Goal: Information Seeking & Learning: Learn about a topic

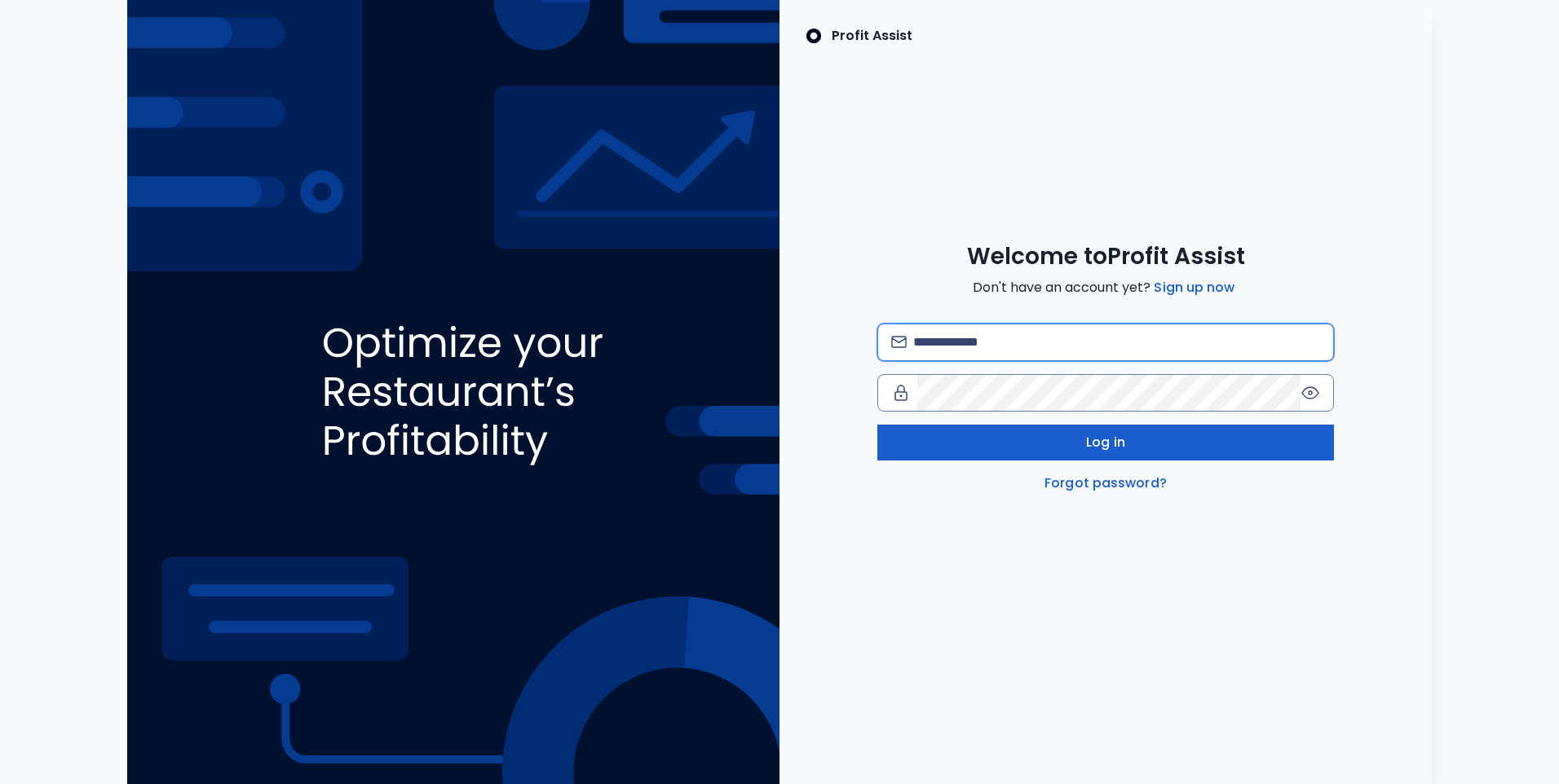
type input "**********"
click at [990, 454] on button "Log in" at bounding box center [1106, 442] width 457 height 36
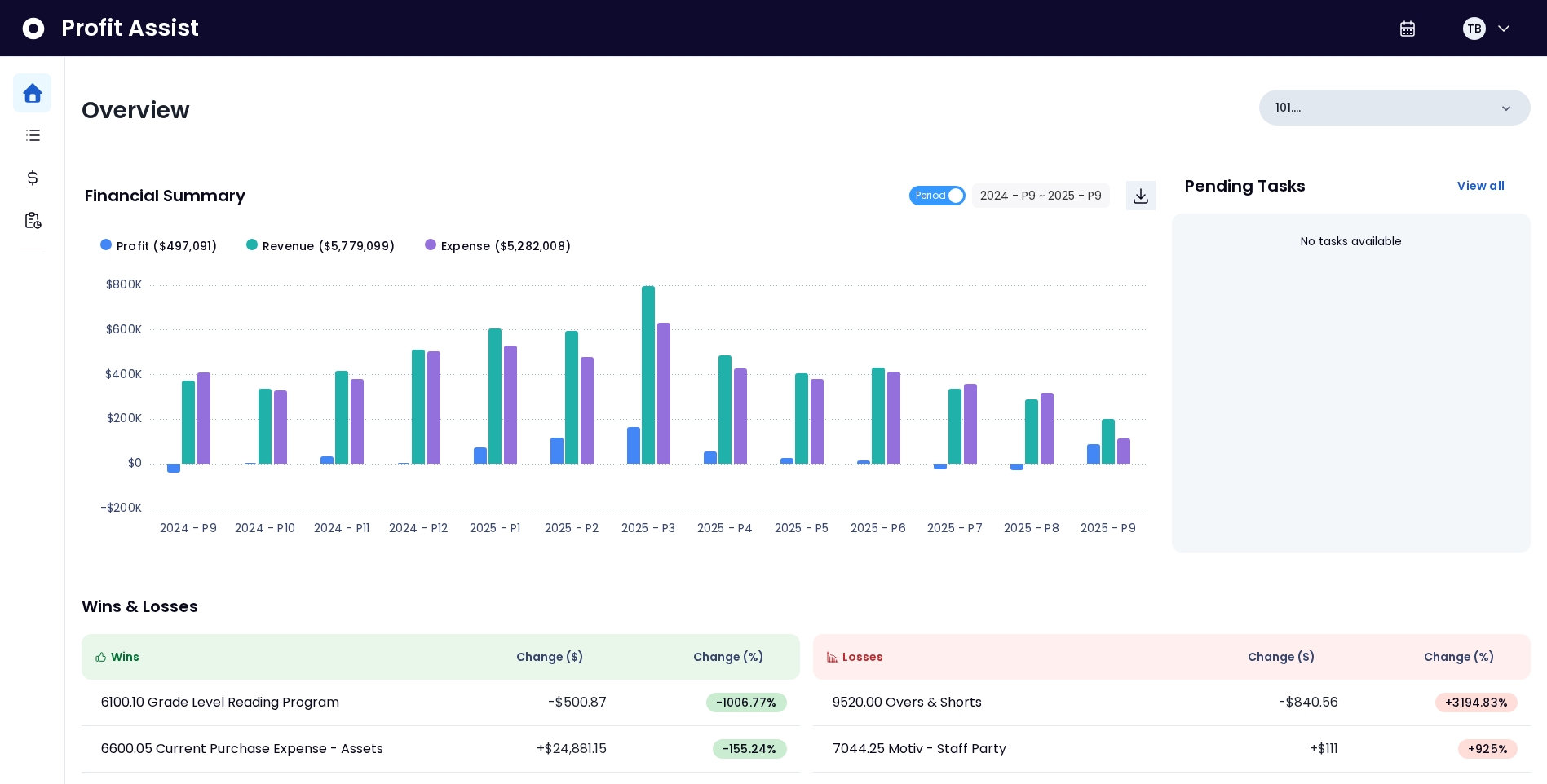
click at [1503, 105] on icon at bounding box center [1506, 108] width 16 height 16
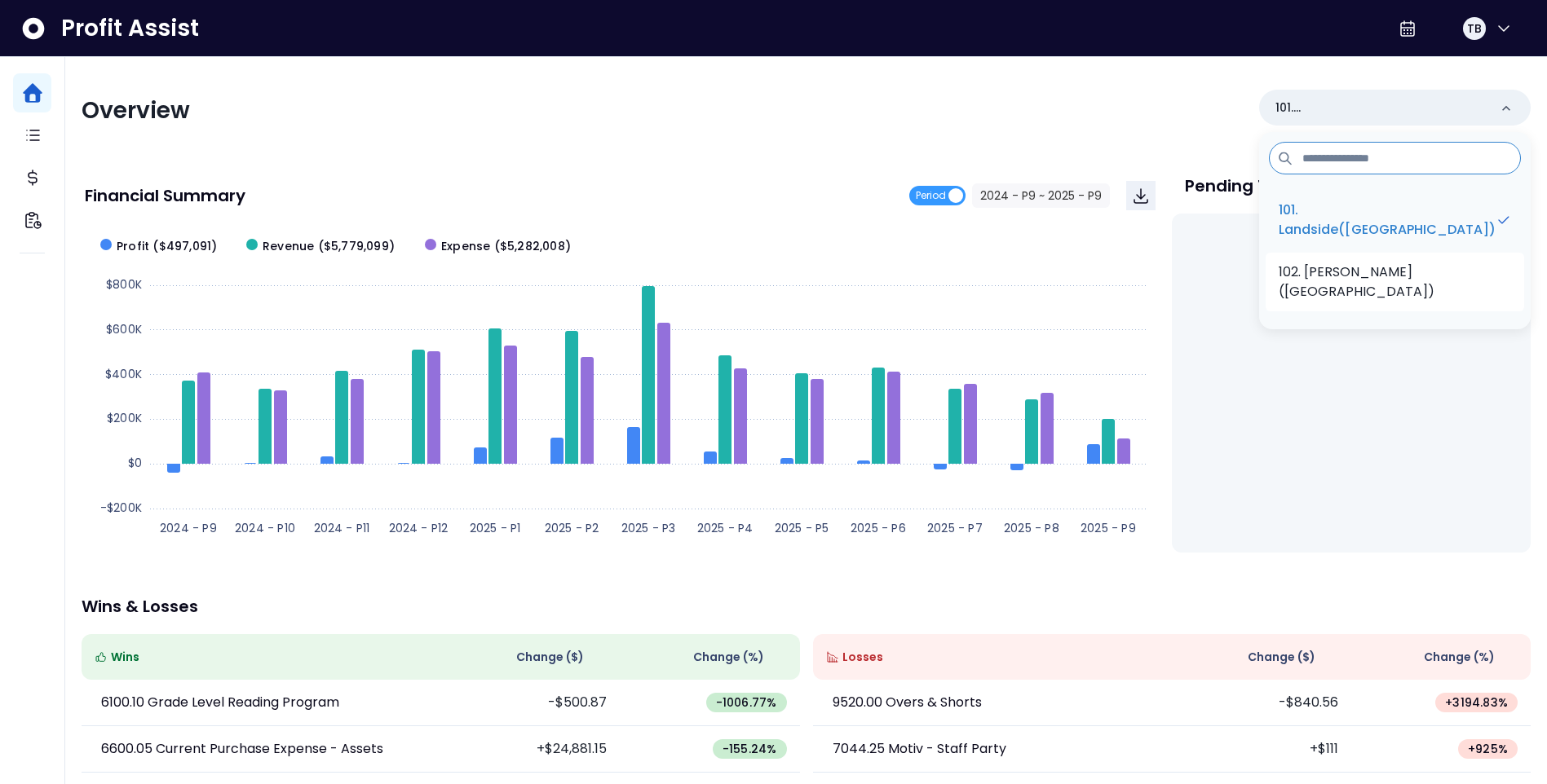
click at [1414, 265] on p "102. [PERSON_NAME]([GEOGRAPHIC_DATA])" at bounding box center [1394, 282] width 232 height 39
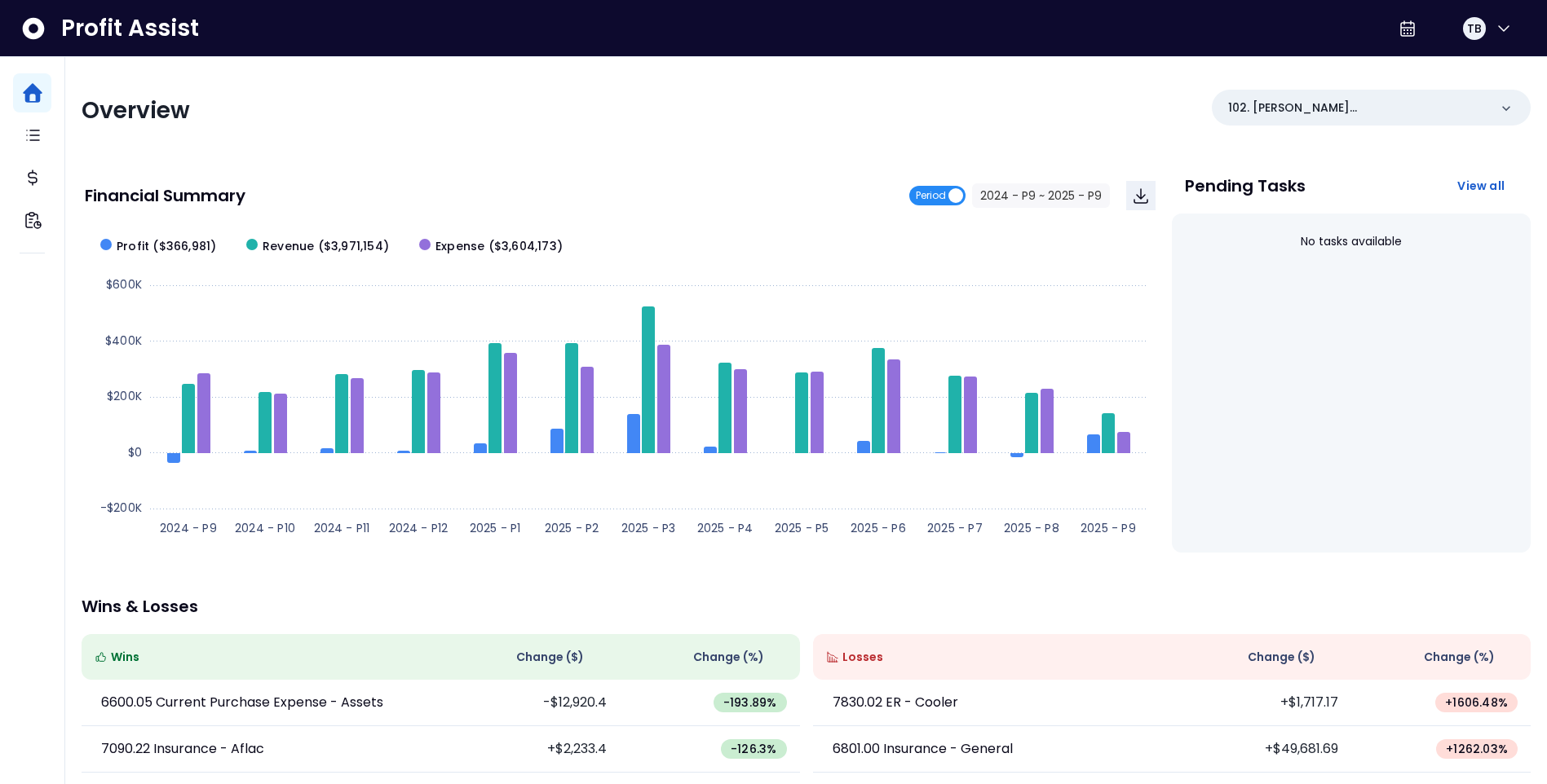
click at [946, 195] on span "Period" at bounding box center [930, 196] width 30 height 19
click at [974, 199] on input "**********" at bounding box center [1014, 196] width 135 height 23
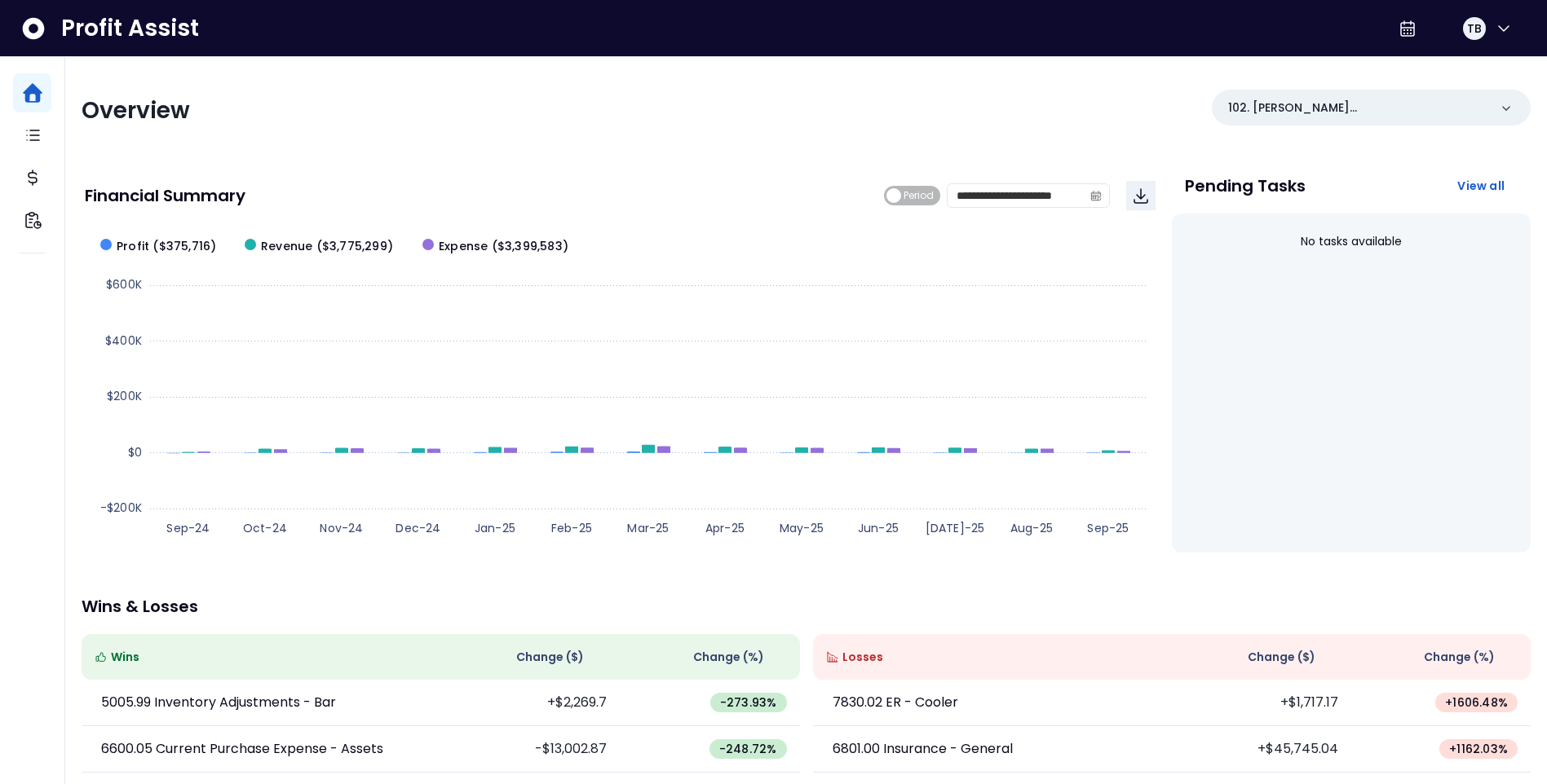
click at [929, 196] on span "Period" at bounding box center [918, 196] width 30 height 19
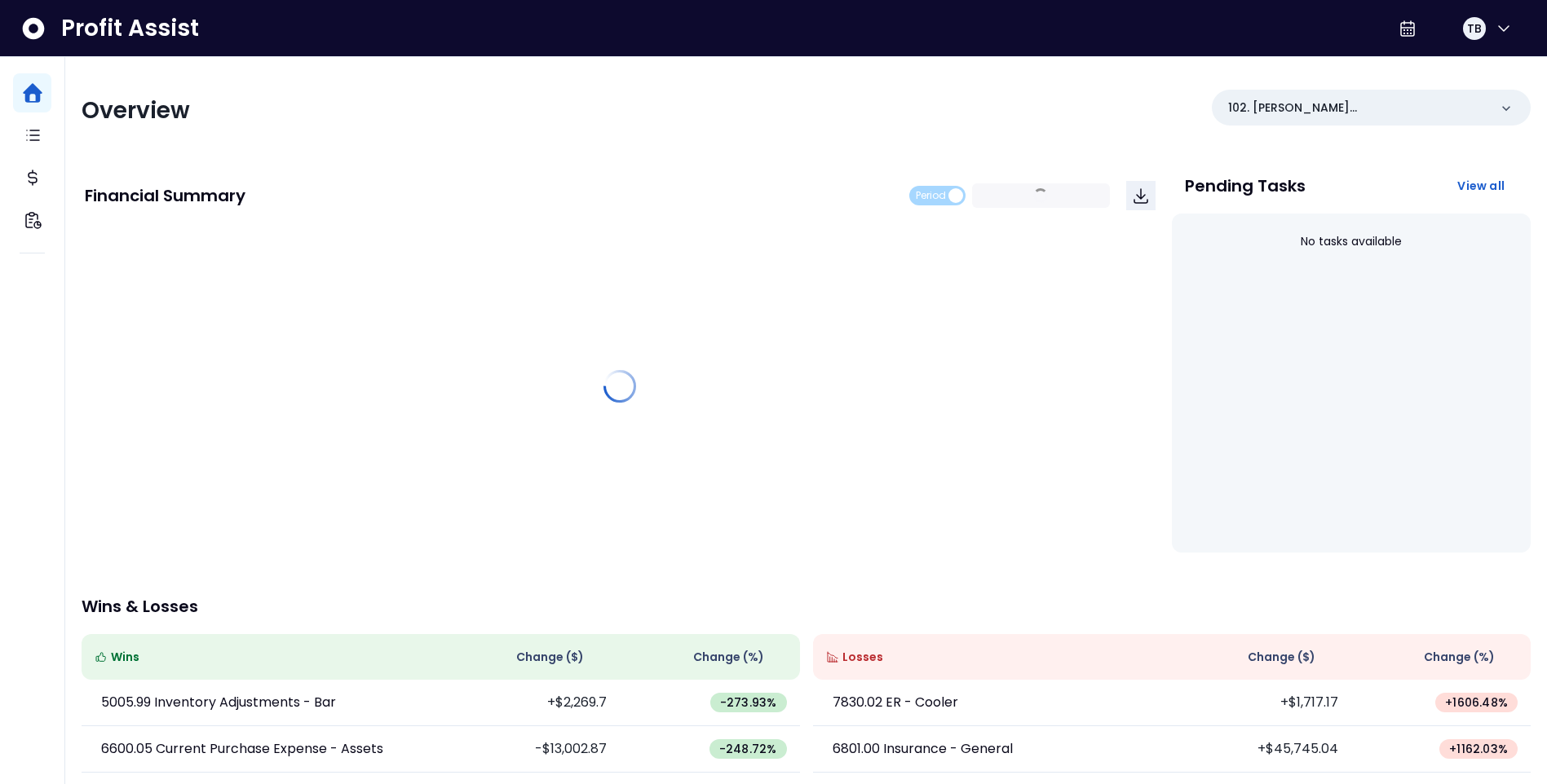
click at [1004, 198] on div "Period 2024 - P9 ~ 2025 - P9" at bounding box center [1009, 195] width 200 height 24
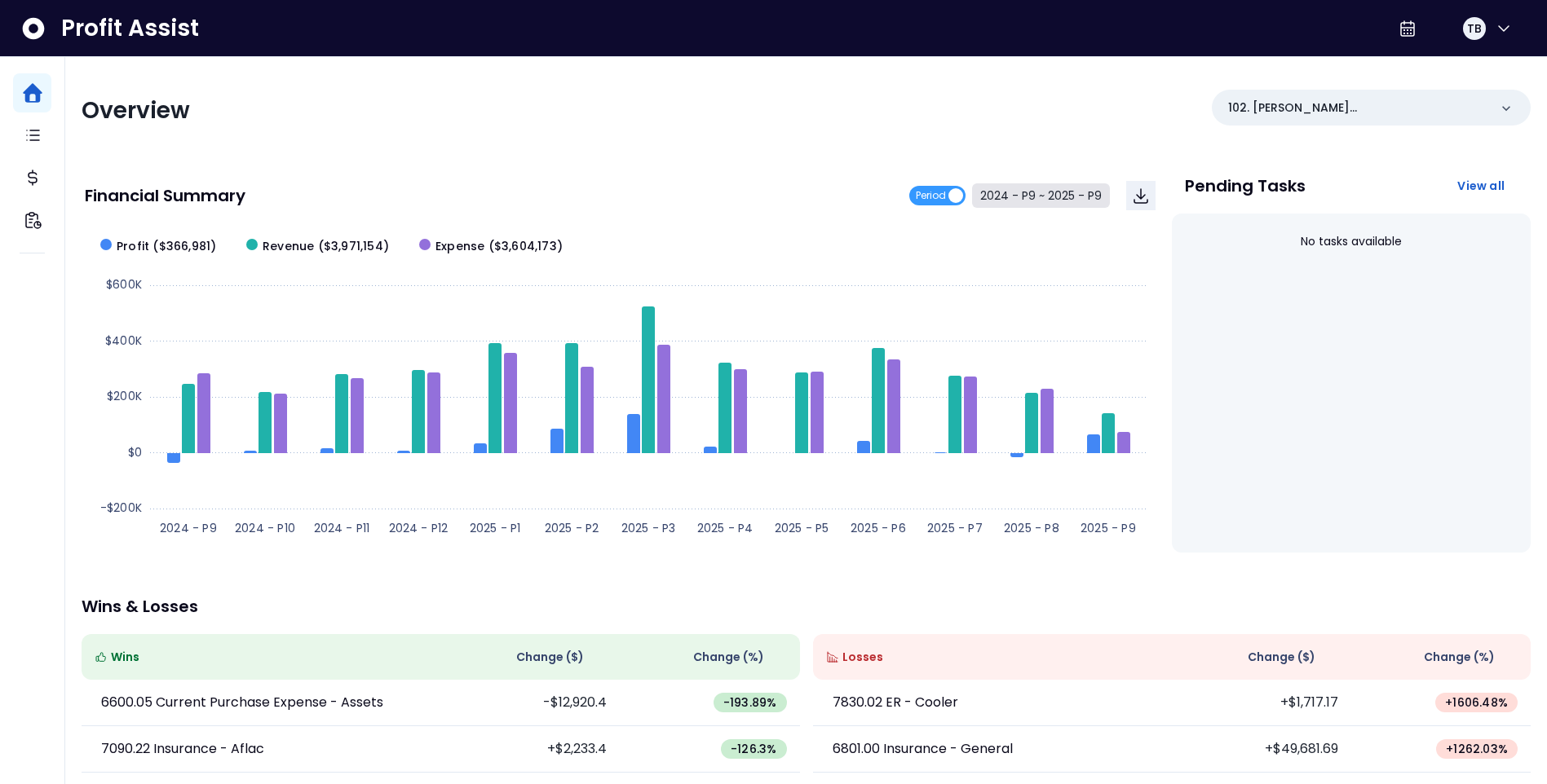
click at [1004, 198] on button "2024 - P9 ~ 2025 - P9" at bounding box center [1040, 195] width 138 height 24
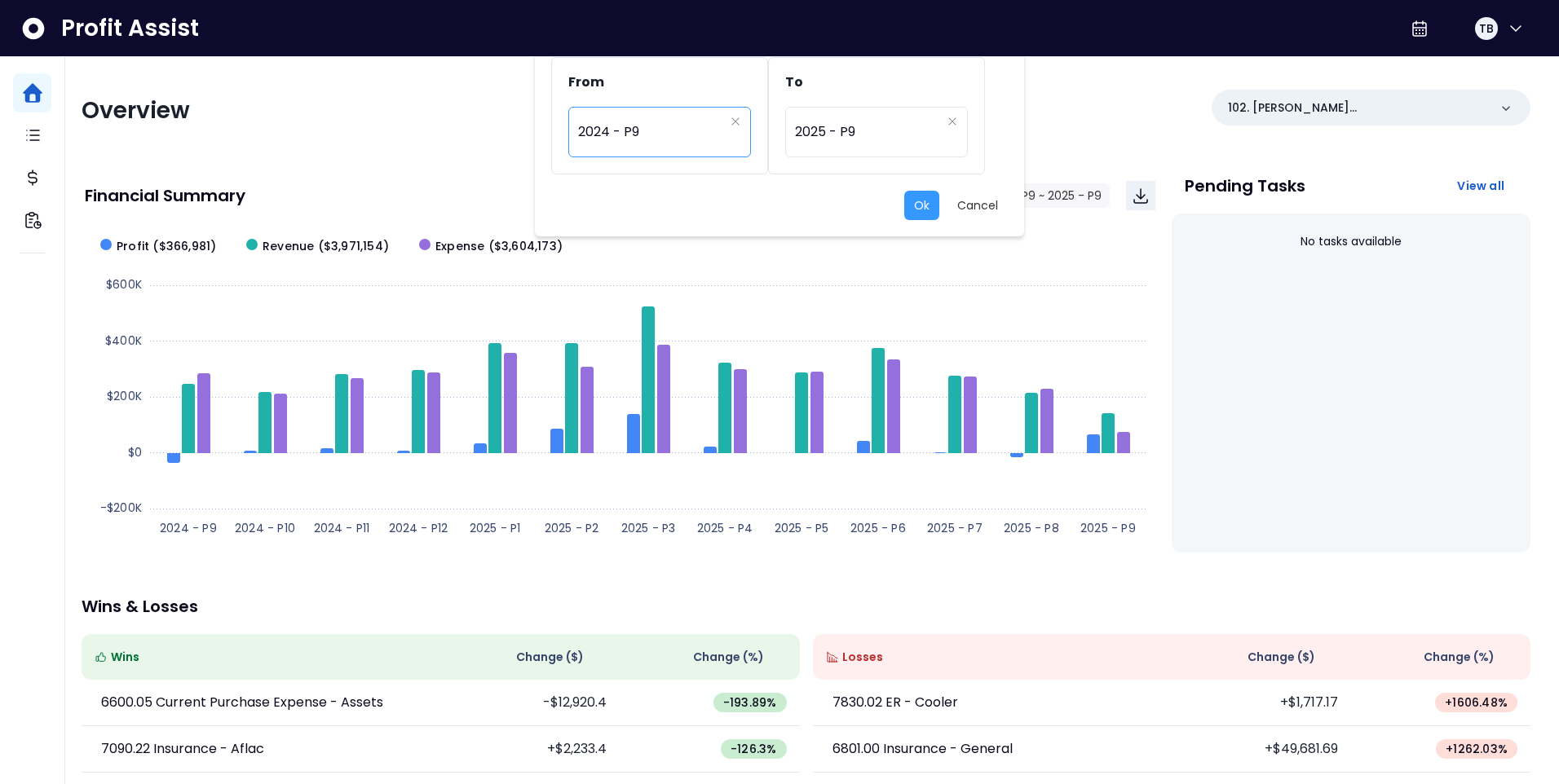
click at [676, 144] on span "2024 - P9" at bounding box center [651, 132] width 146 height 38
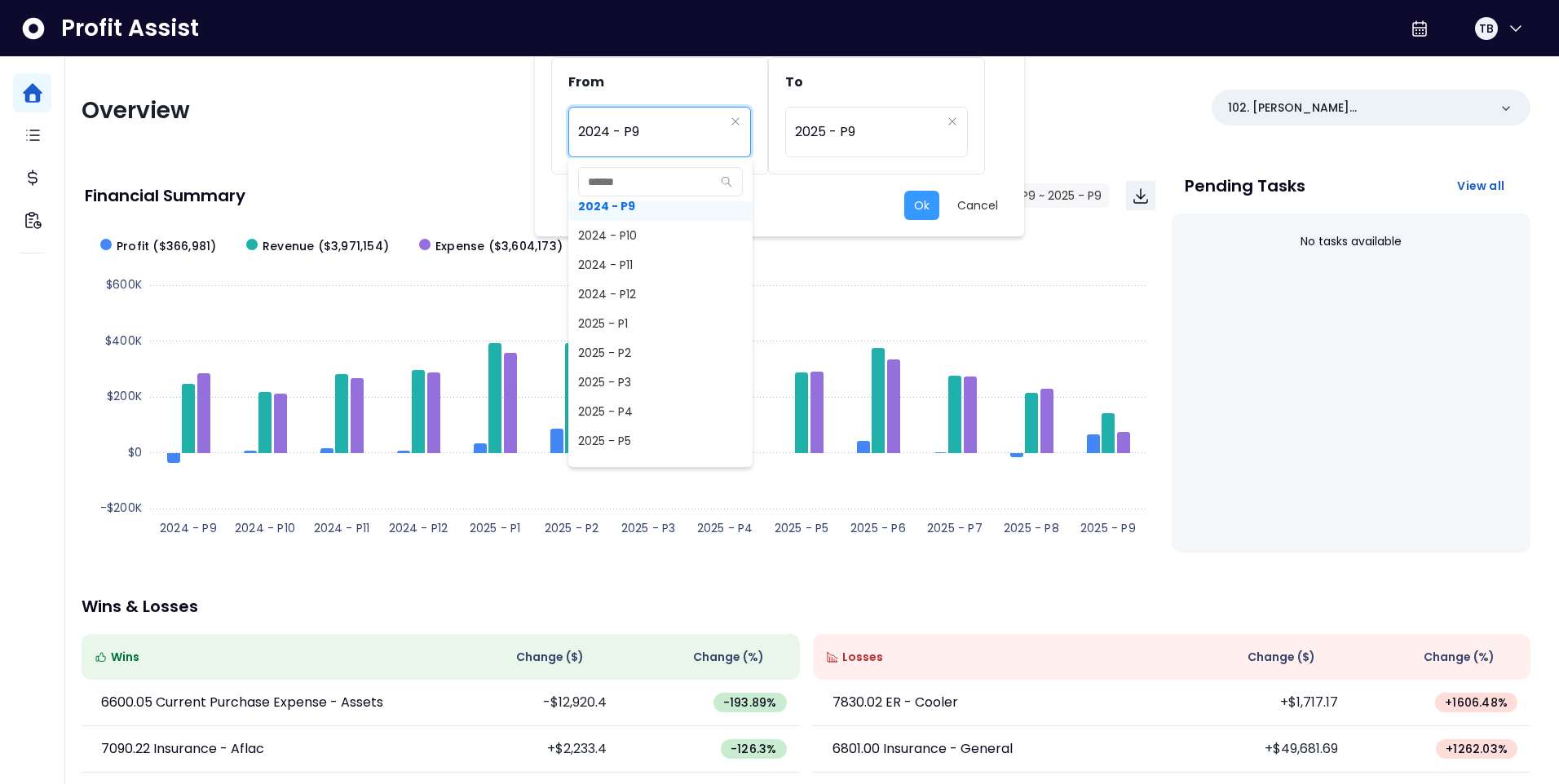
scroll to position [868, 0]
click at [628, 260] on span "2024 - P8" at bounding box center [660, 258] width 184 height 29
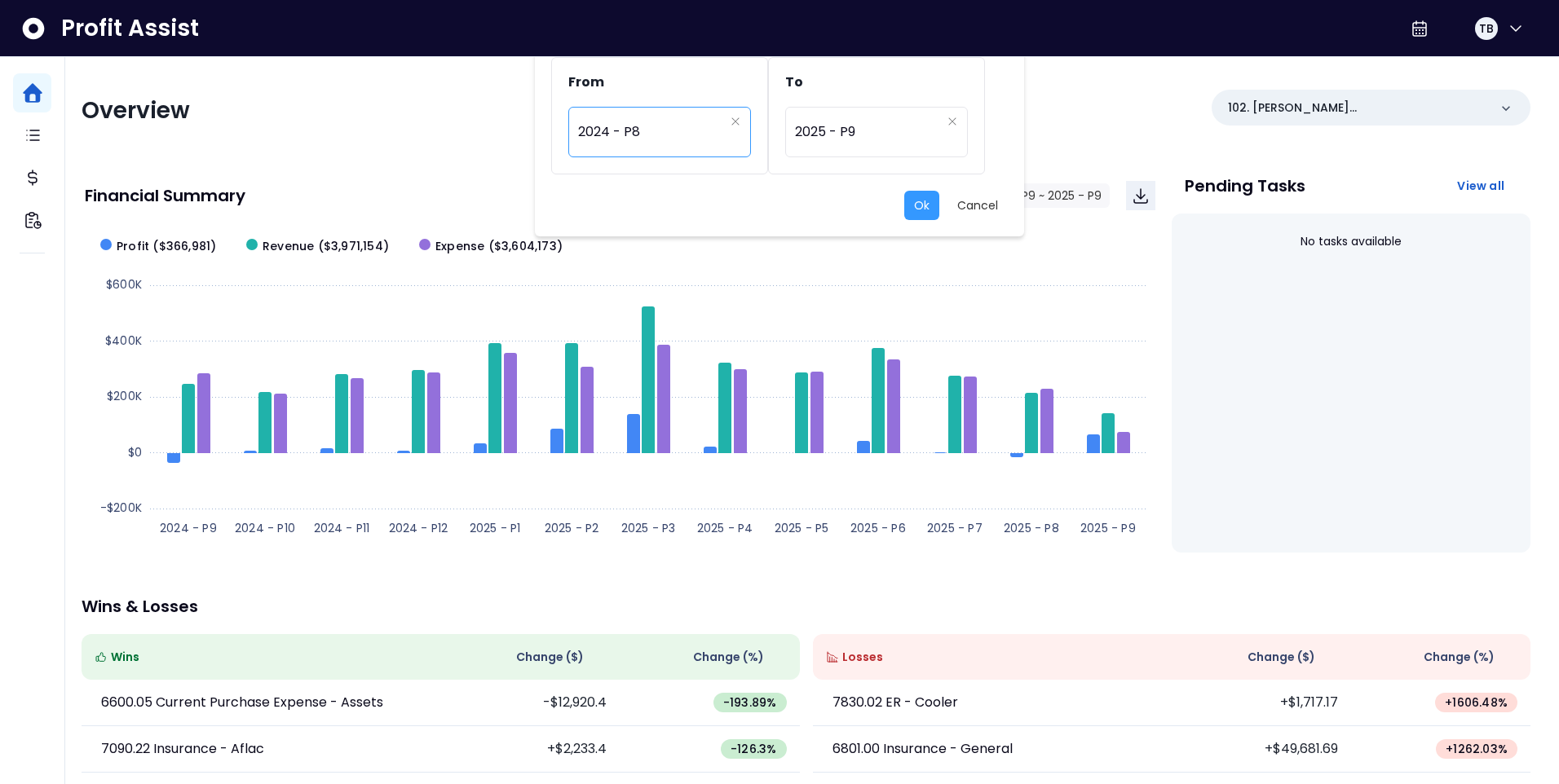
click at [691, 124] on span "2024 - P8" at bounding box center [651, 132] width 146 height 38
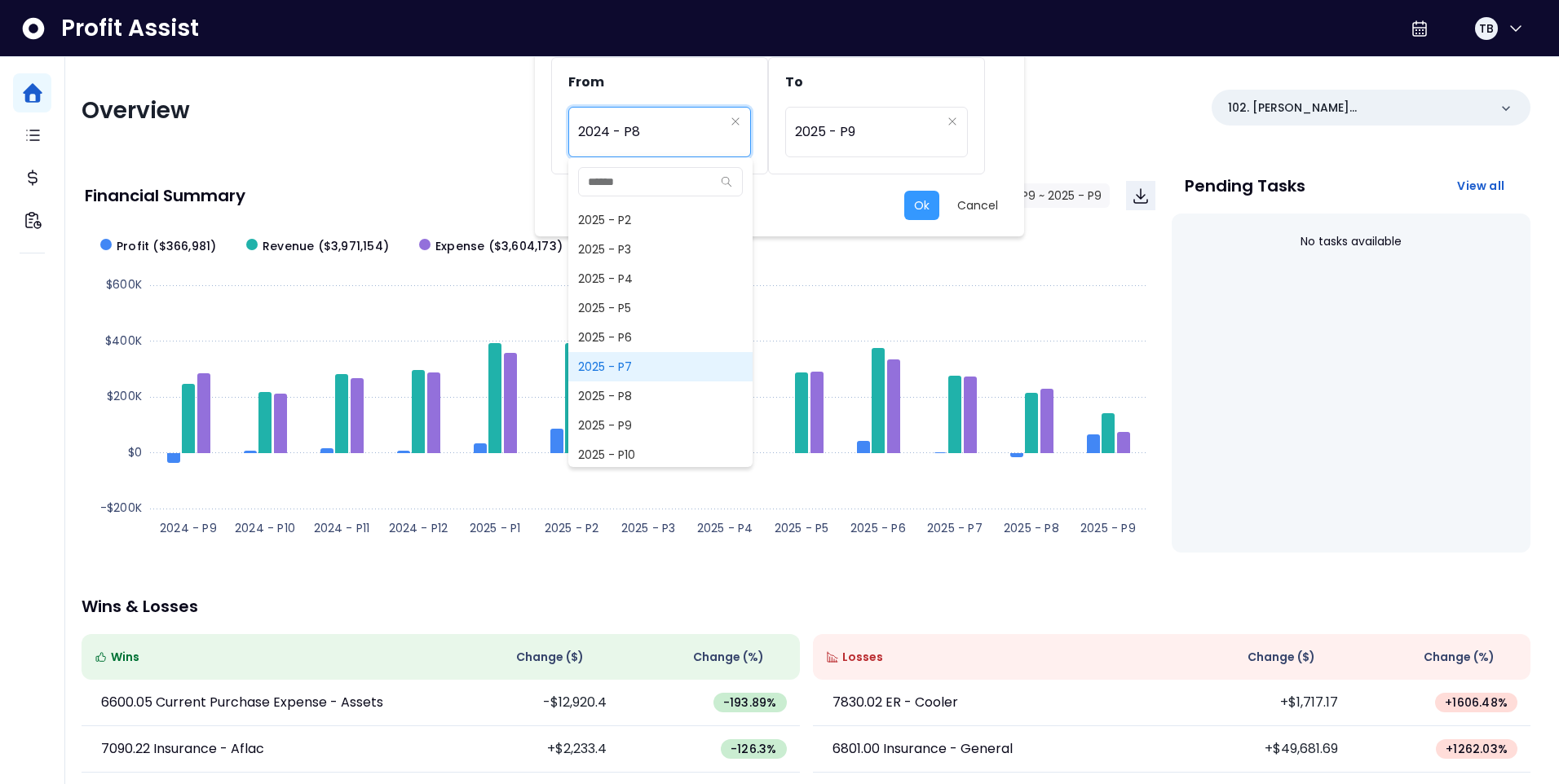
scroll to position [1083, 0]
click at [618, 389] on span "2025 - P8" at bounding box center [660, 395] width 184 height 29
type input "*********"
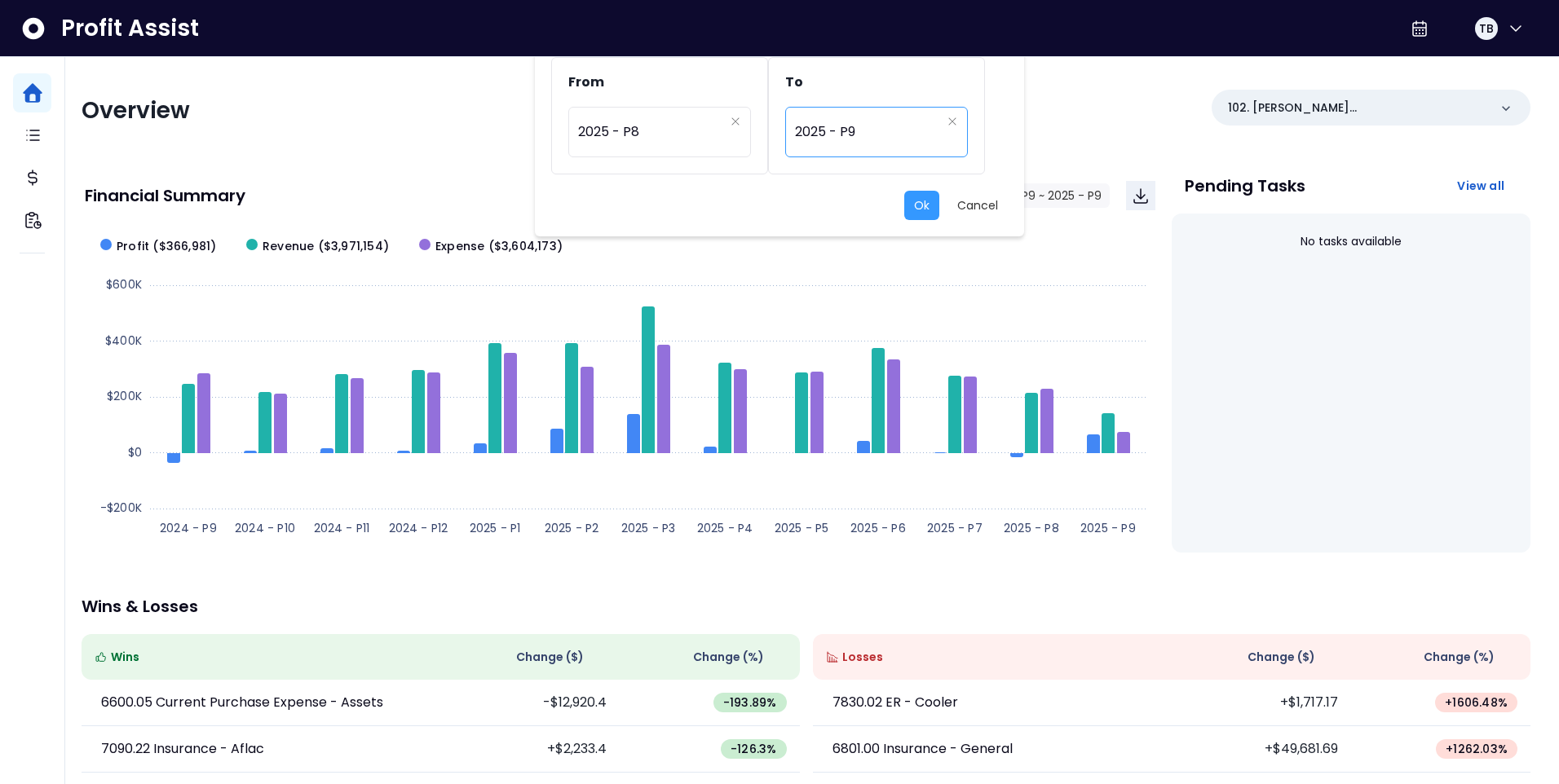
click at [849, 132] on span "2025 - P9" at bounding box center [868, 132] width 146 height 38
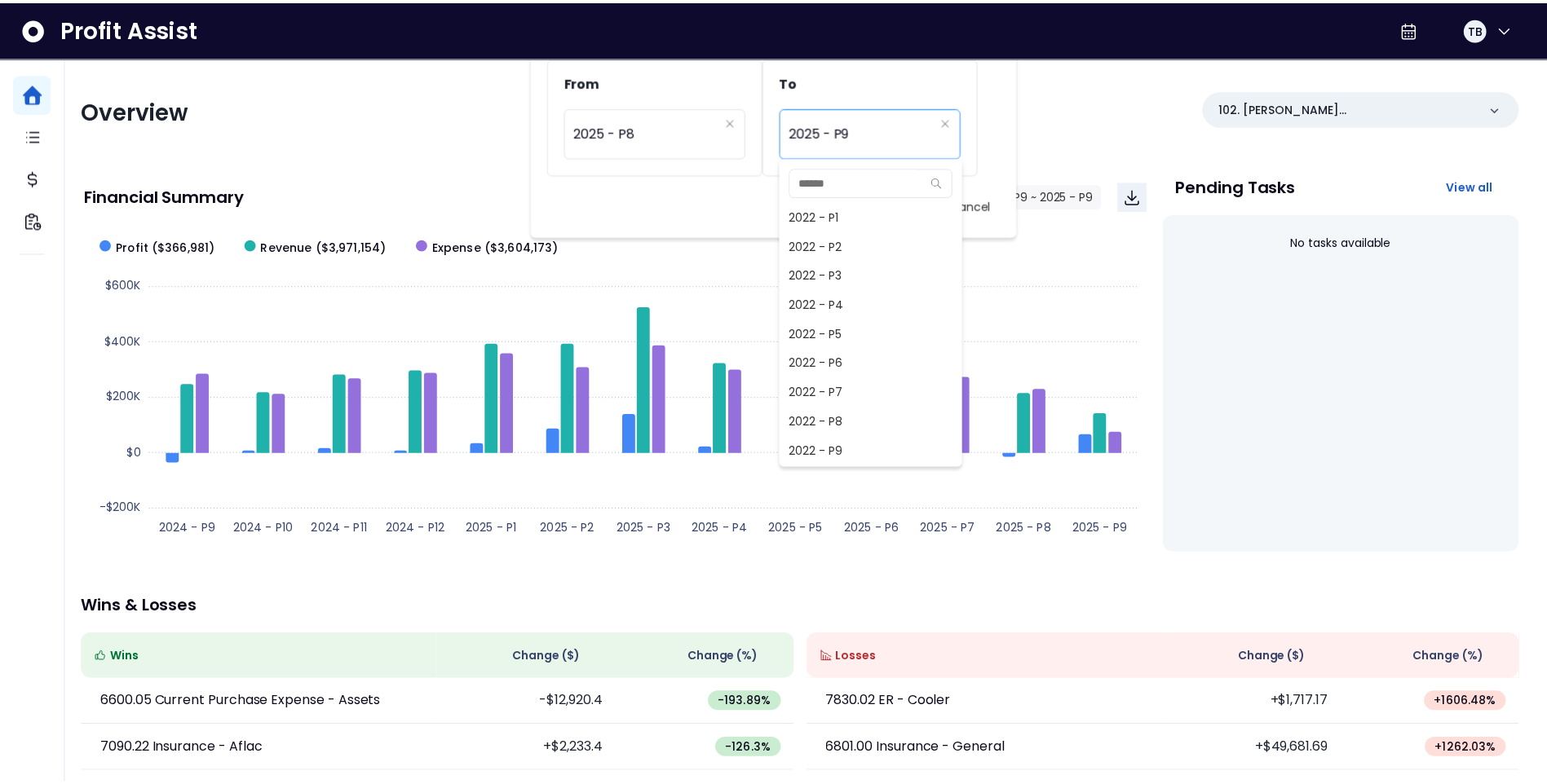
scroll to position [1057, 0]
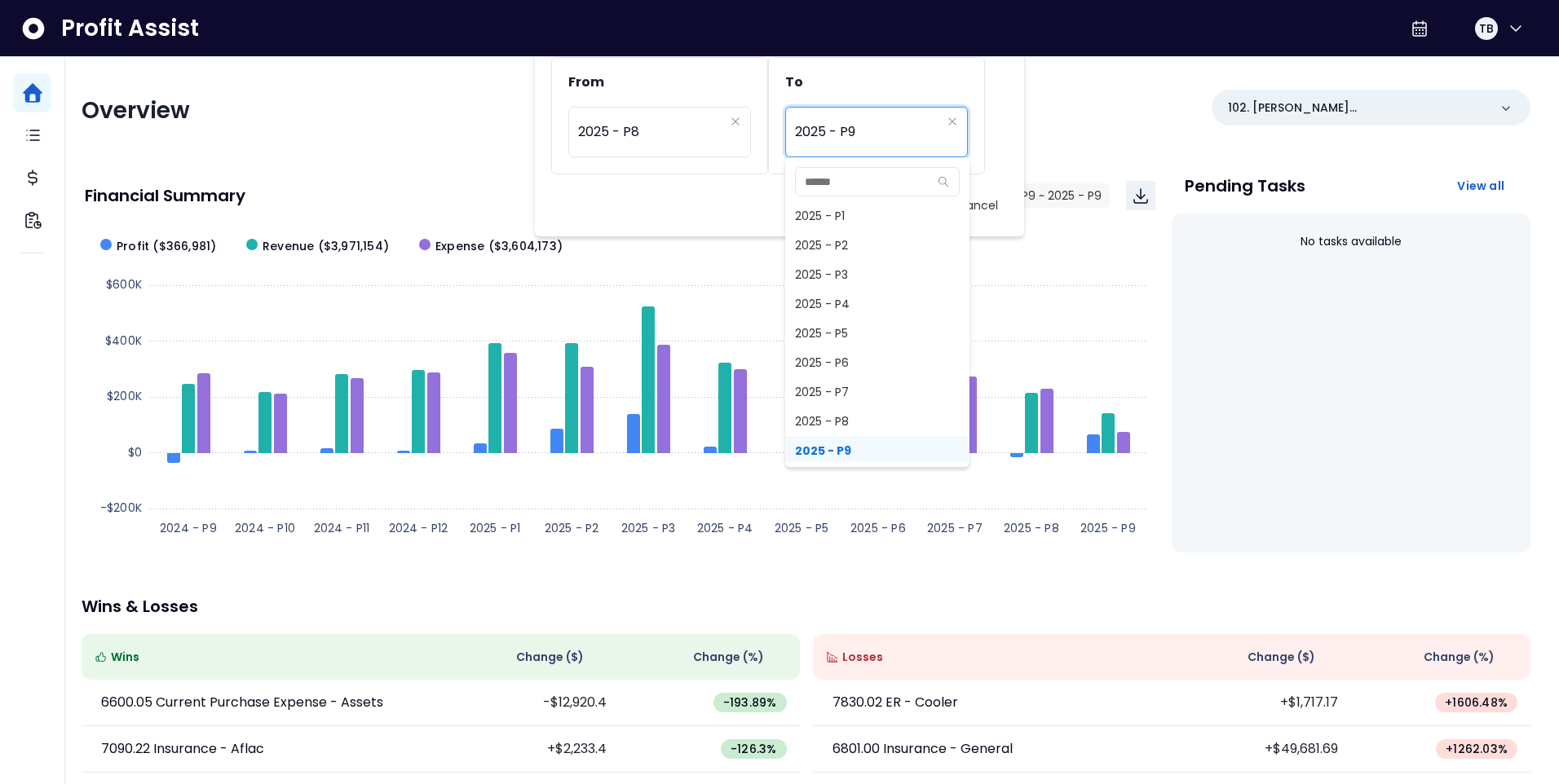
click at [850, 416] on span "2025 - P8" at bounding box center [877, 421] width 184 height 29
type input "*********"
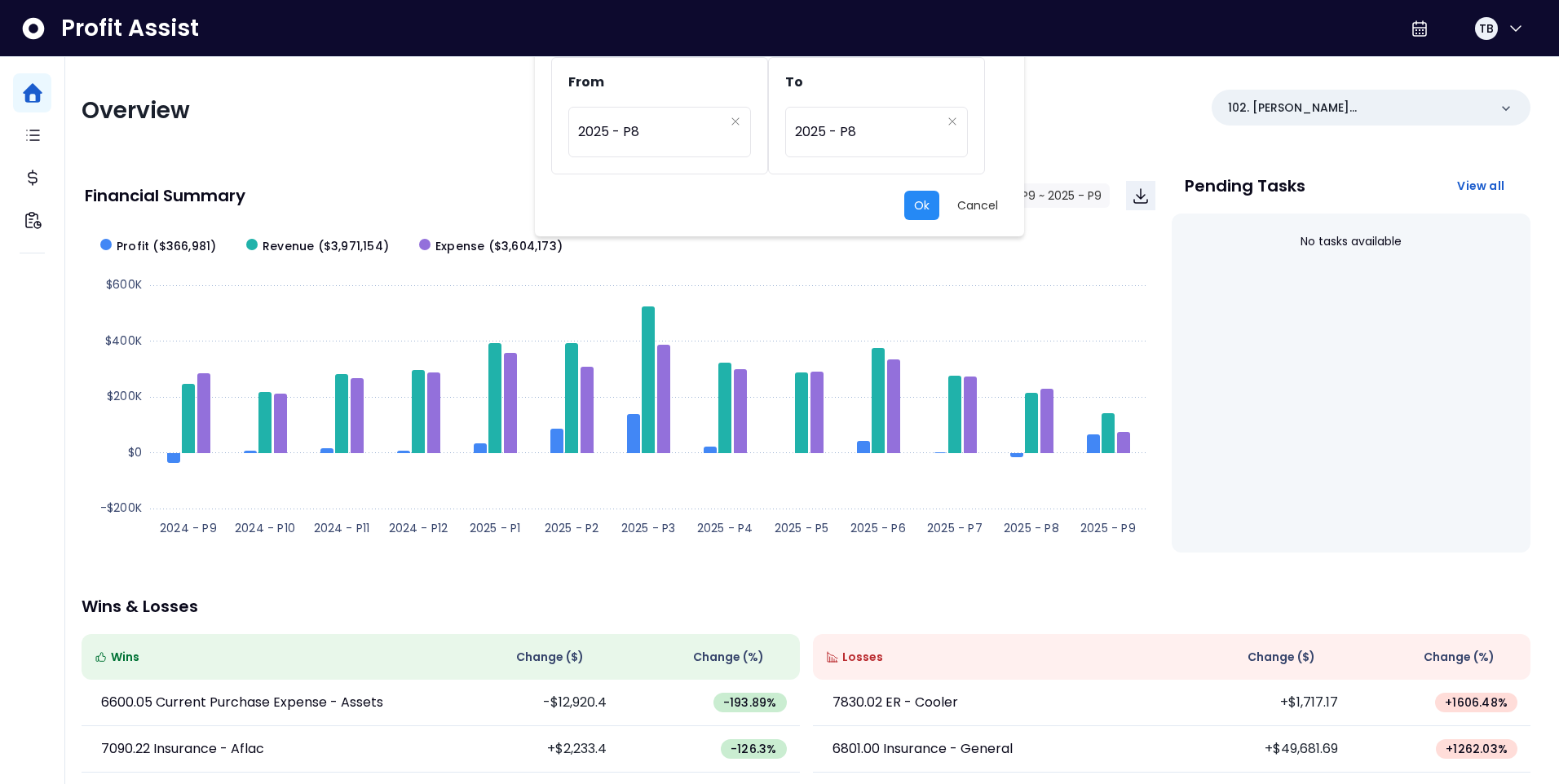
click at [917, 211] on button "Ok" at bounding box center [922, 205] width 35 height 29
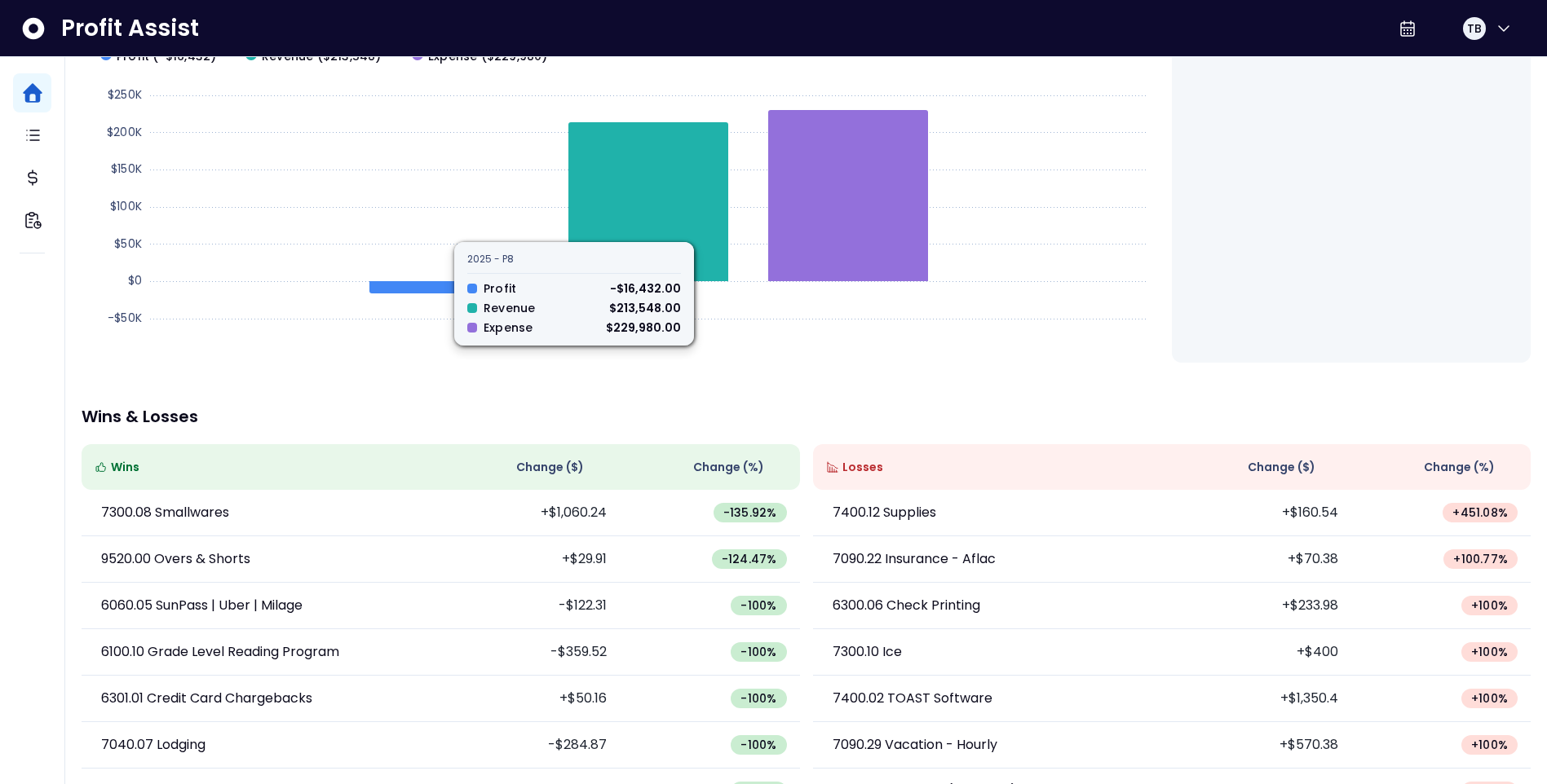
scroll to position [238, 0]
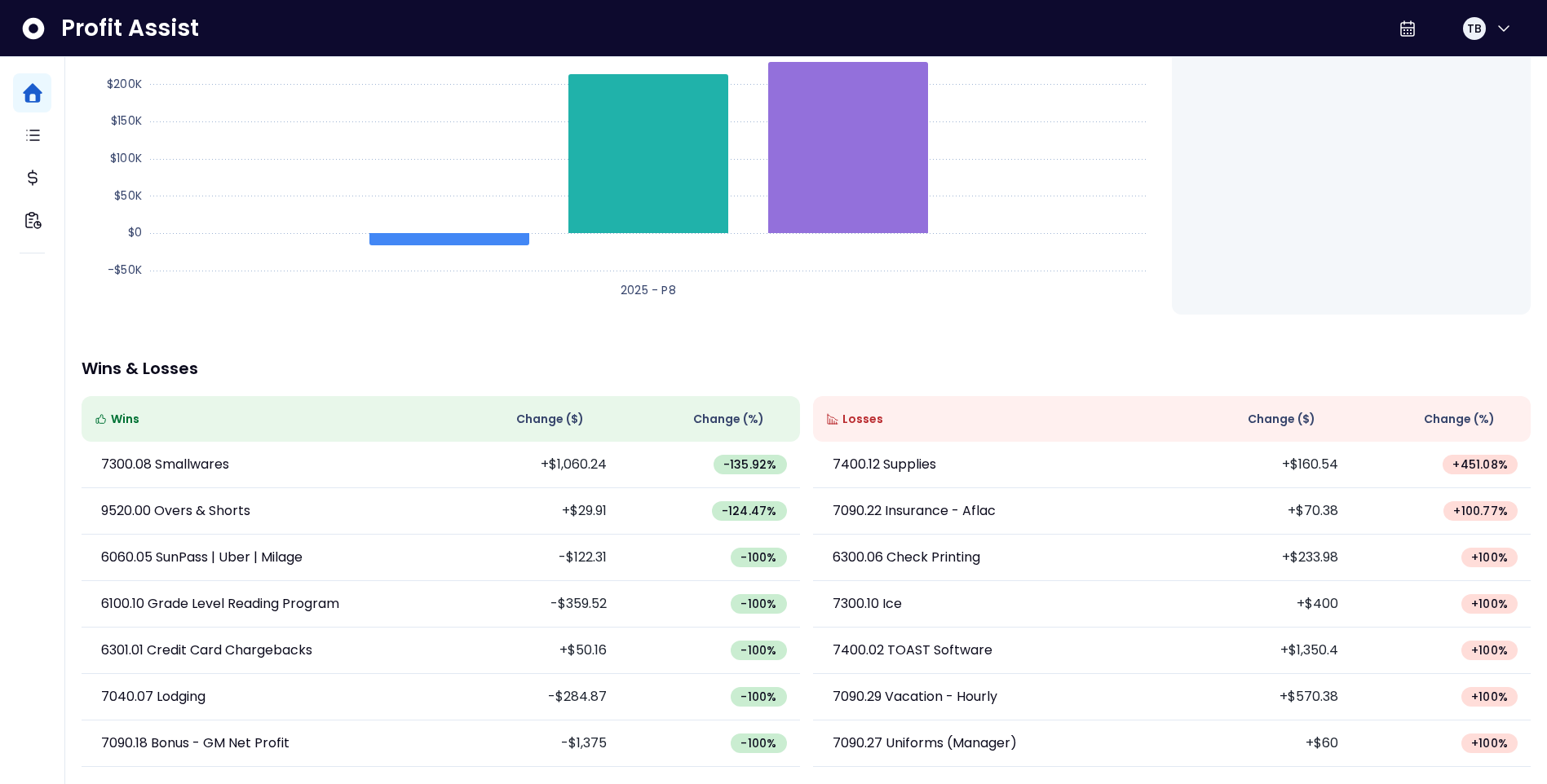
click at [1285, 416] on span "Change ( $ )" at bounding box center [1281, 420] width 67 height 17
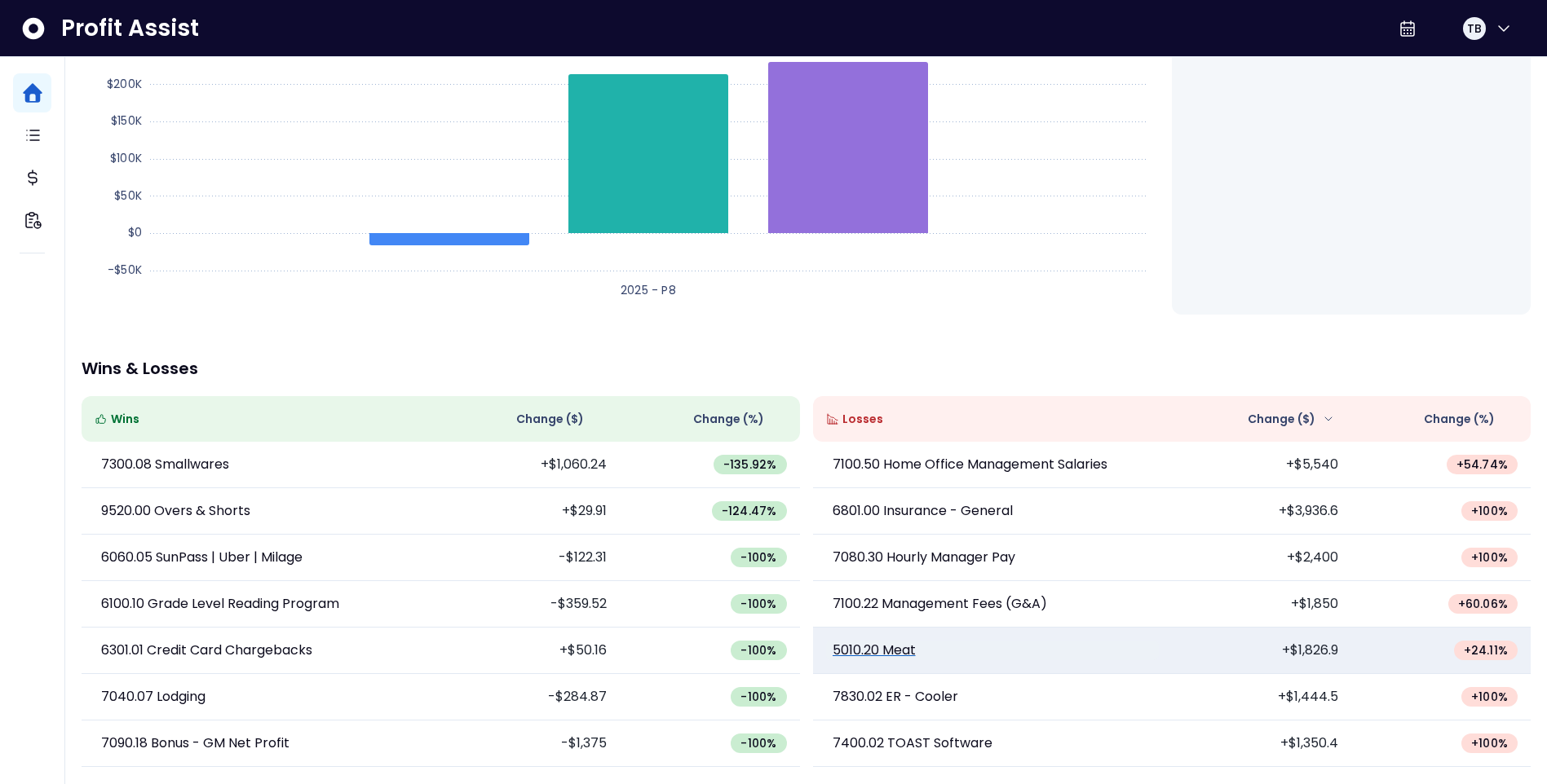
click at [1047, 647] on link "5010.20 Meat" at bounding box center [991, 650] width 332 height 19
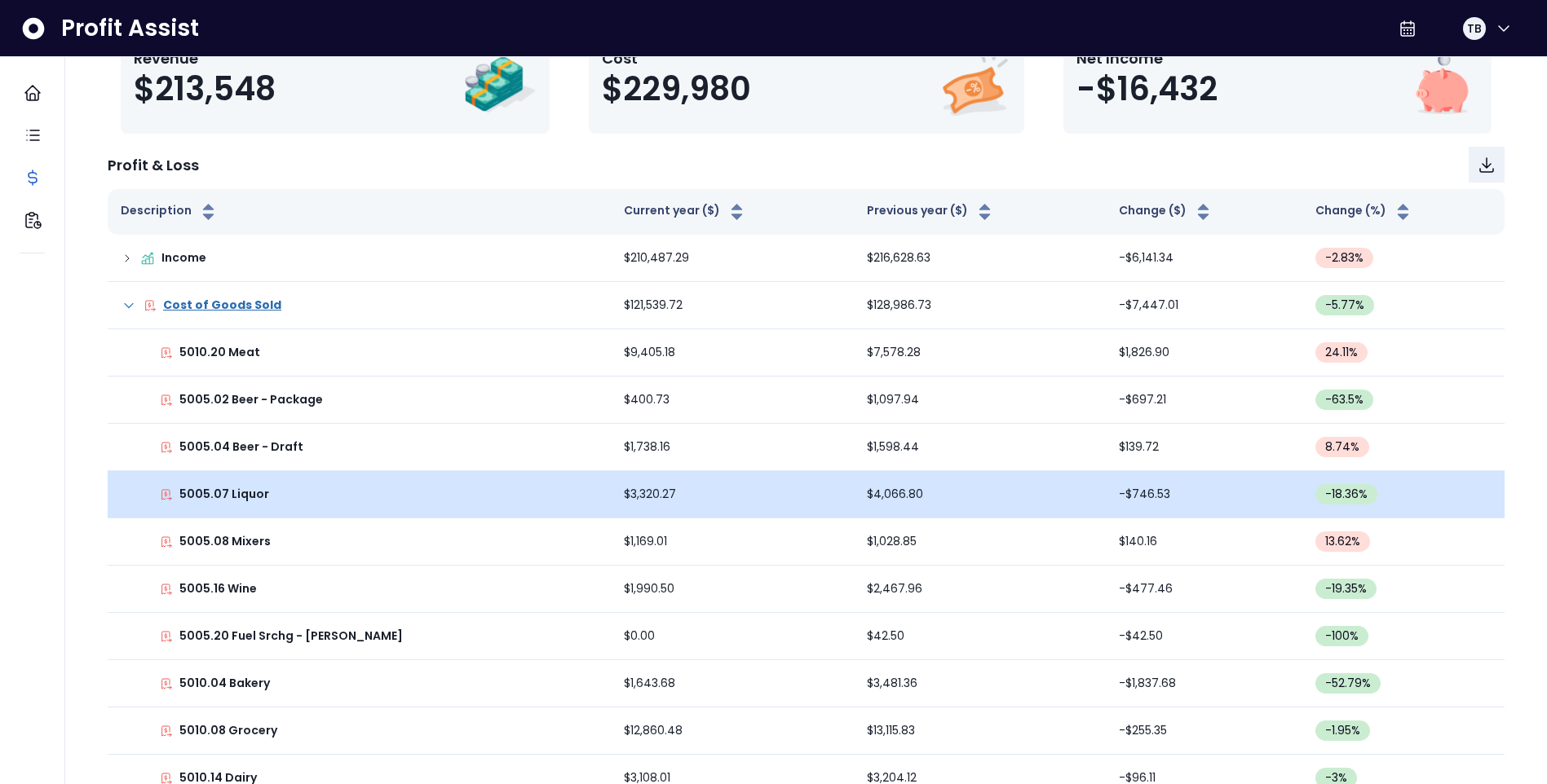
scroll to position [82, 0]
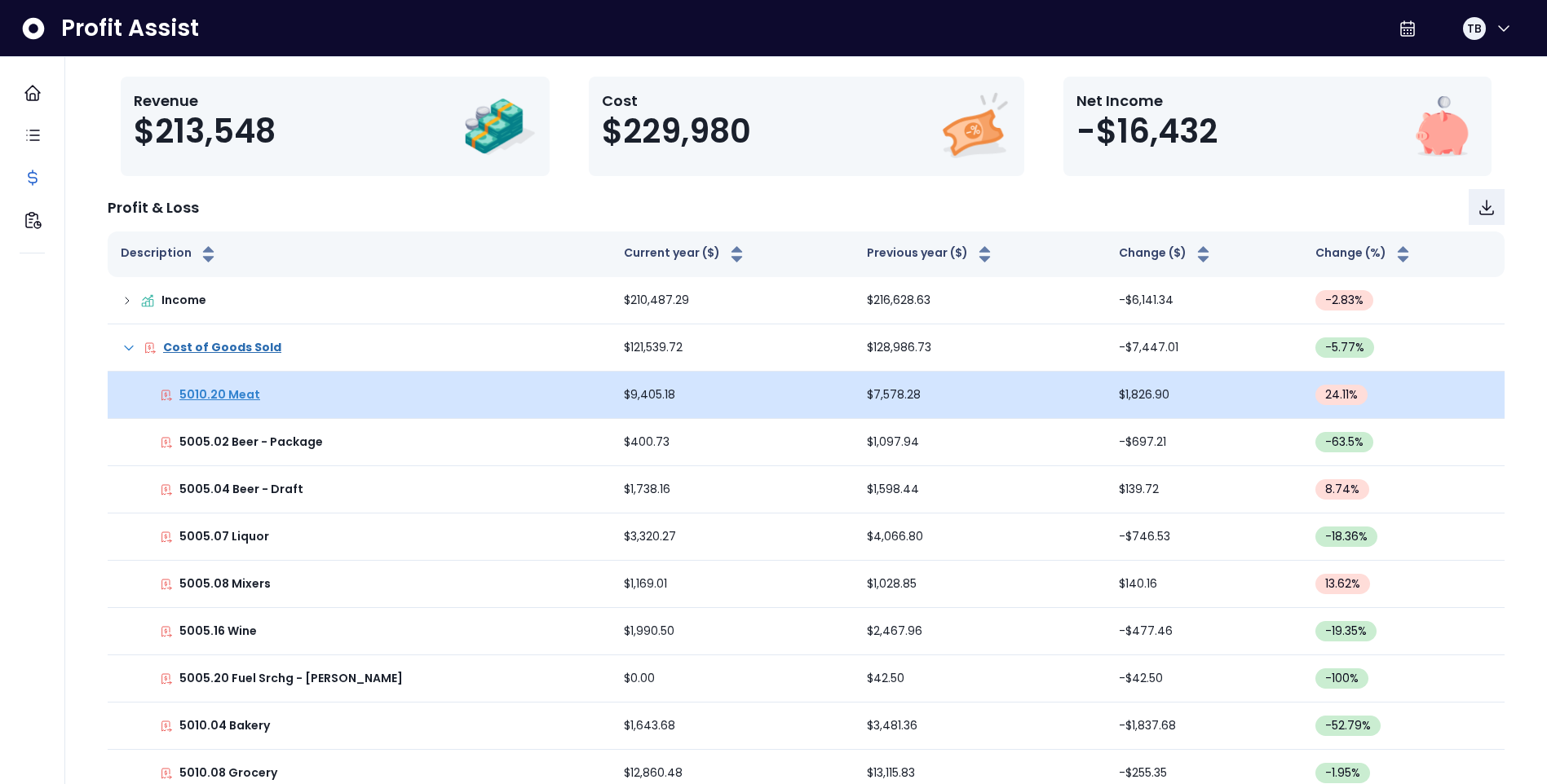
click at [240, 394] on p "5010.20 Meat" at bounding box center [220, 395] width 81 height 17
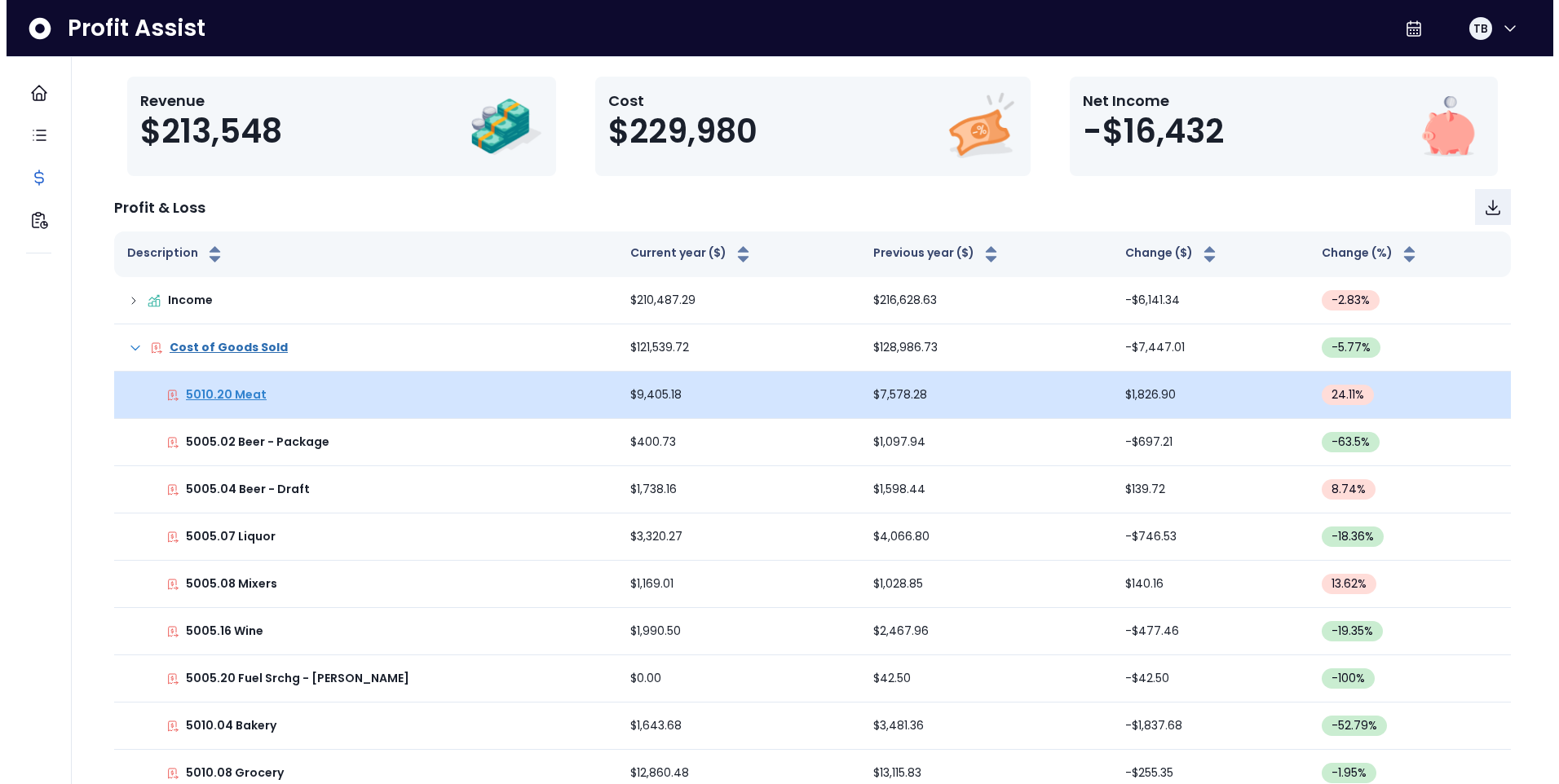
scroll to position [0, 0]
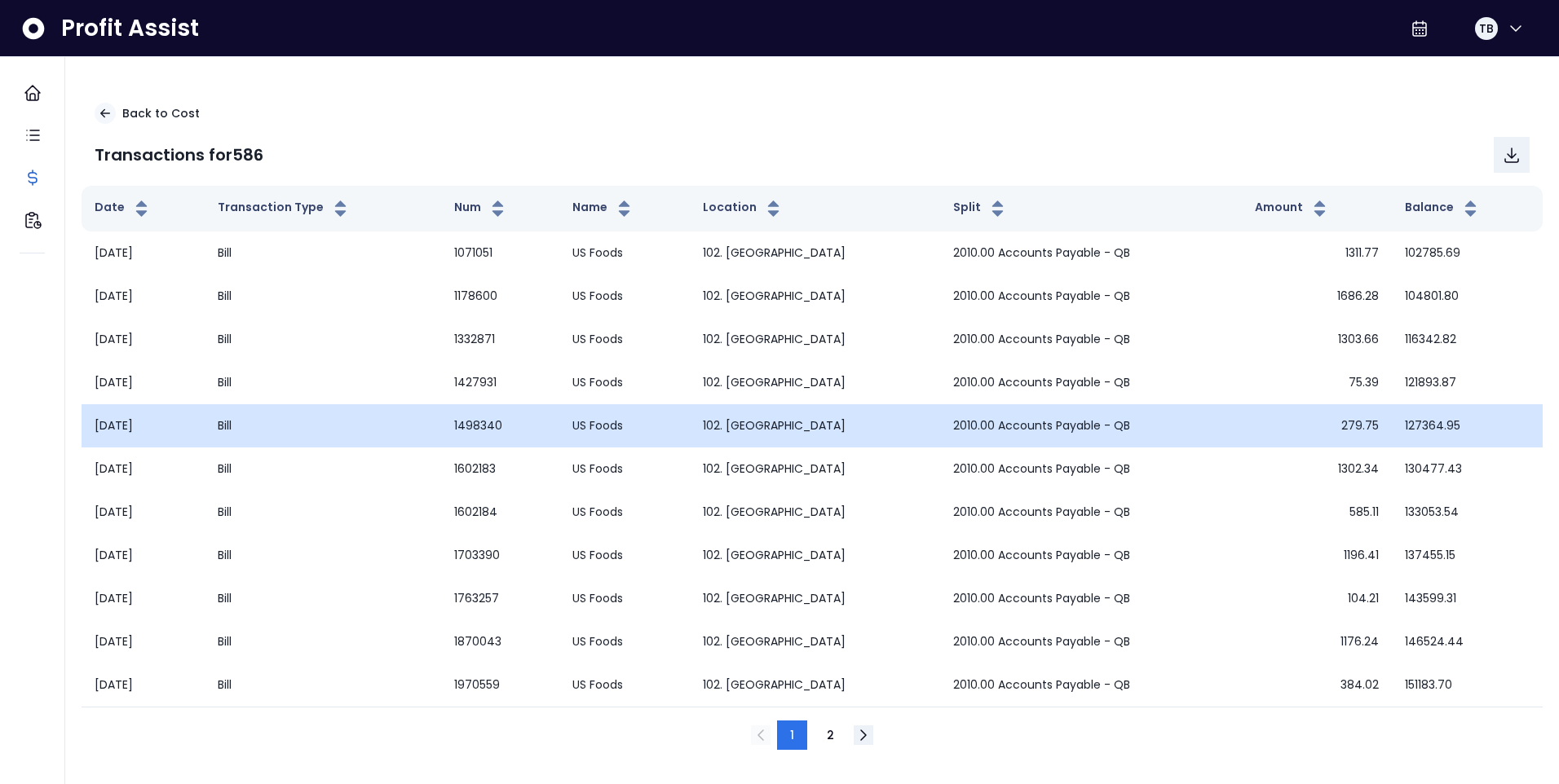
click at [344, 436] on td "Bill" at bounding box center [322, 426] width 236 height 43
click at [363, 434] on td "Bill" at bounding box center [322, 426] width 236 height 43
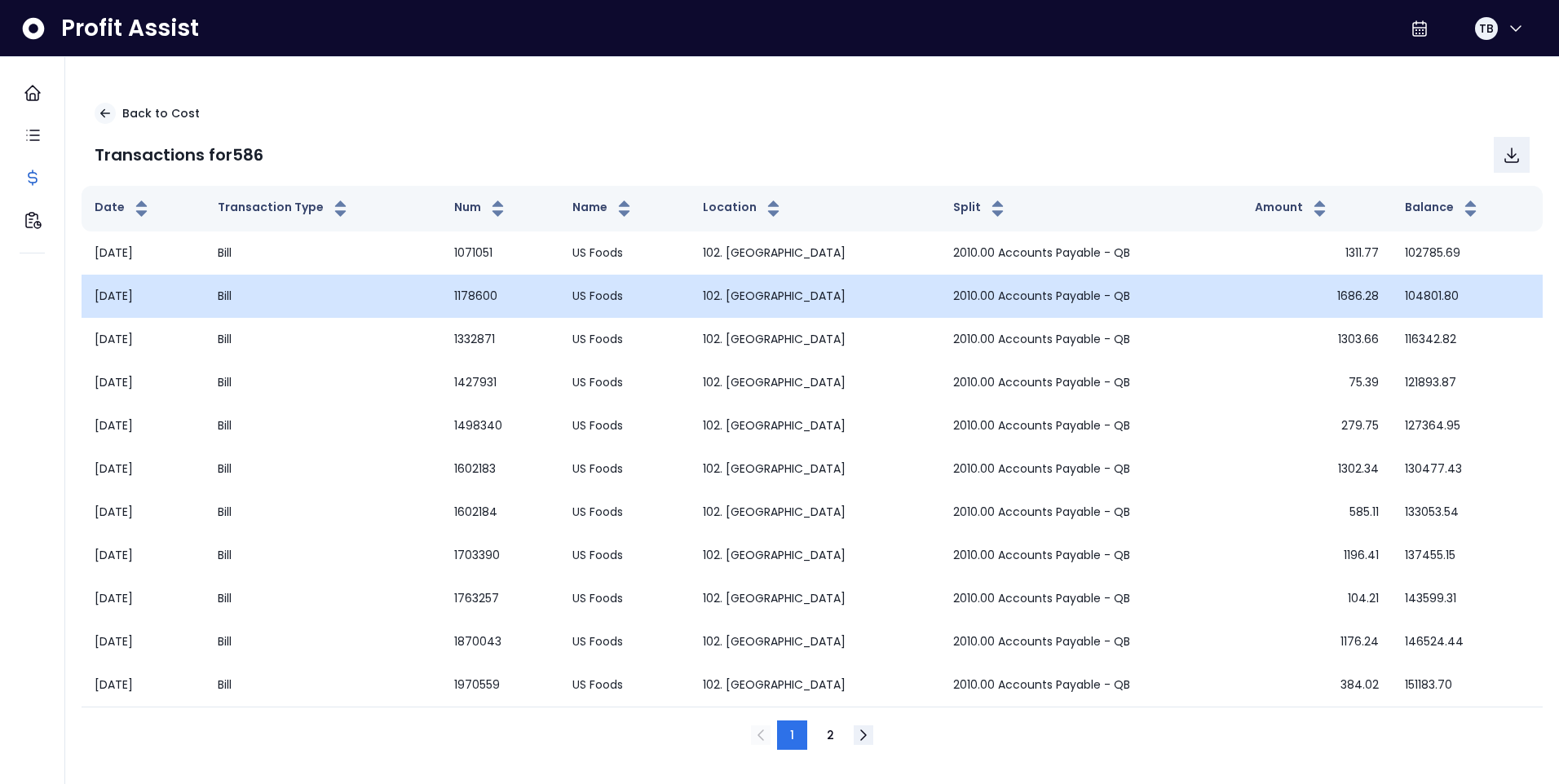
click at [1283, 296] on td "1686.28" at bounding box center [1317, 296] width 150 height 43
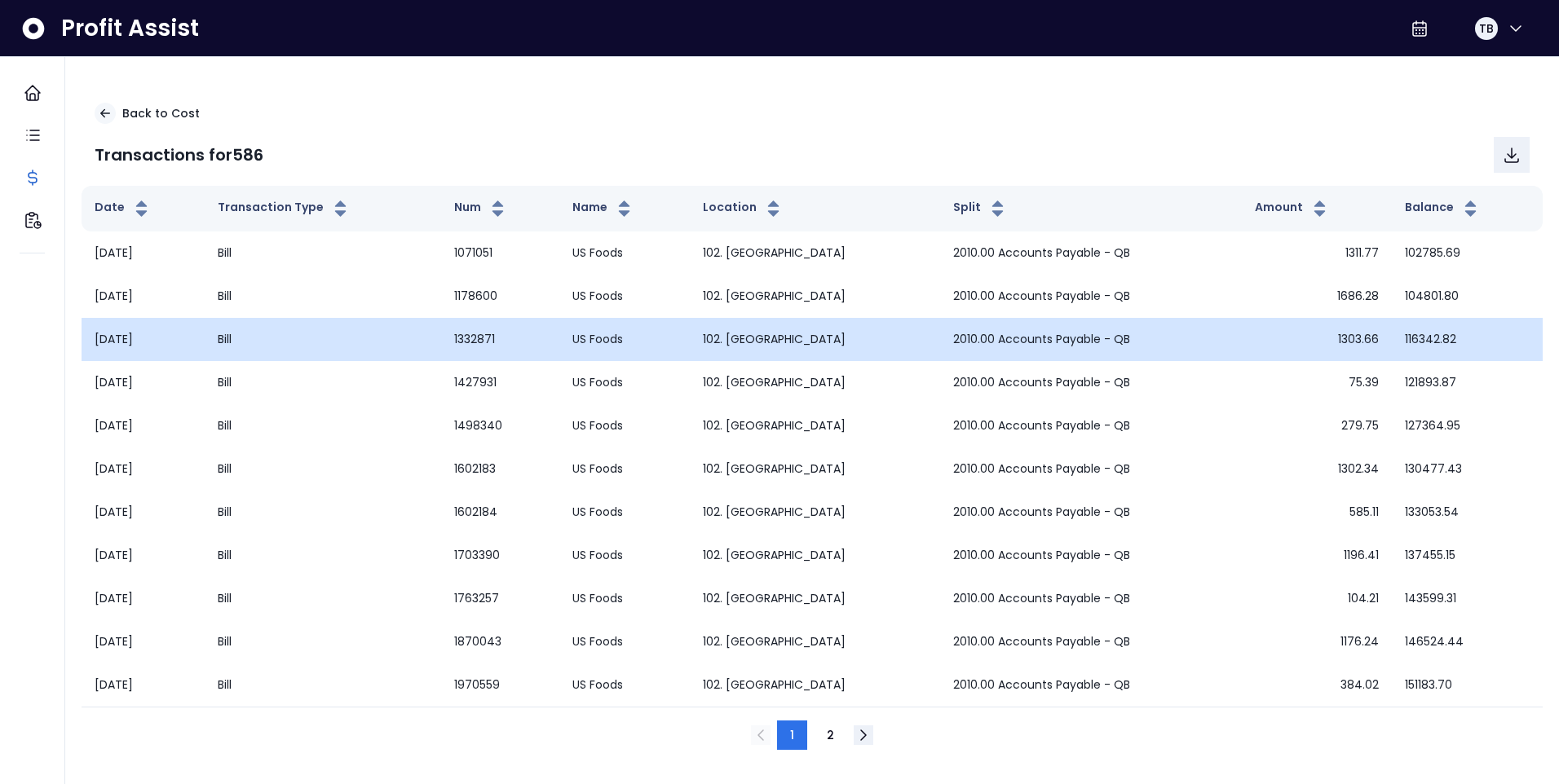
drag, startPoint x: 1283, startPoint y: 296, endPoint x: 1282, endPoint y: 355, distance: 59.0
click at [1282, 355] on td "1303.66" at bounding box center [1317, 339] width 150 height 43
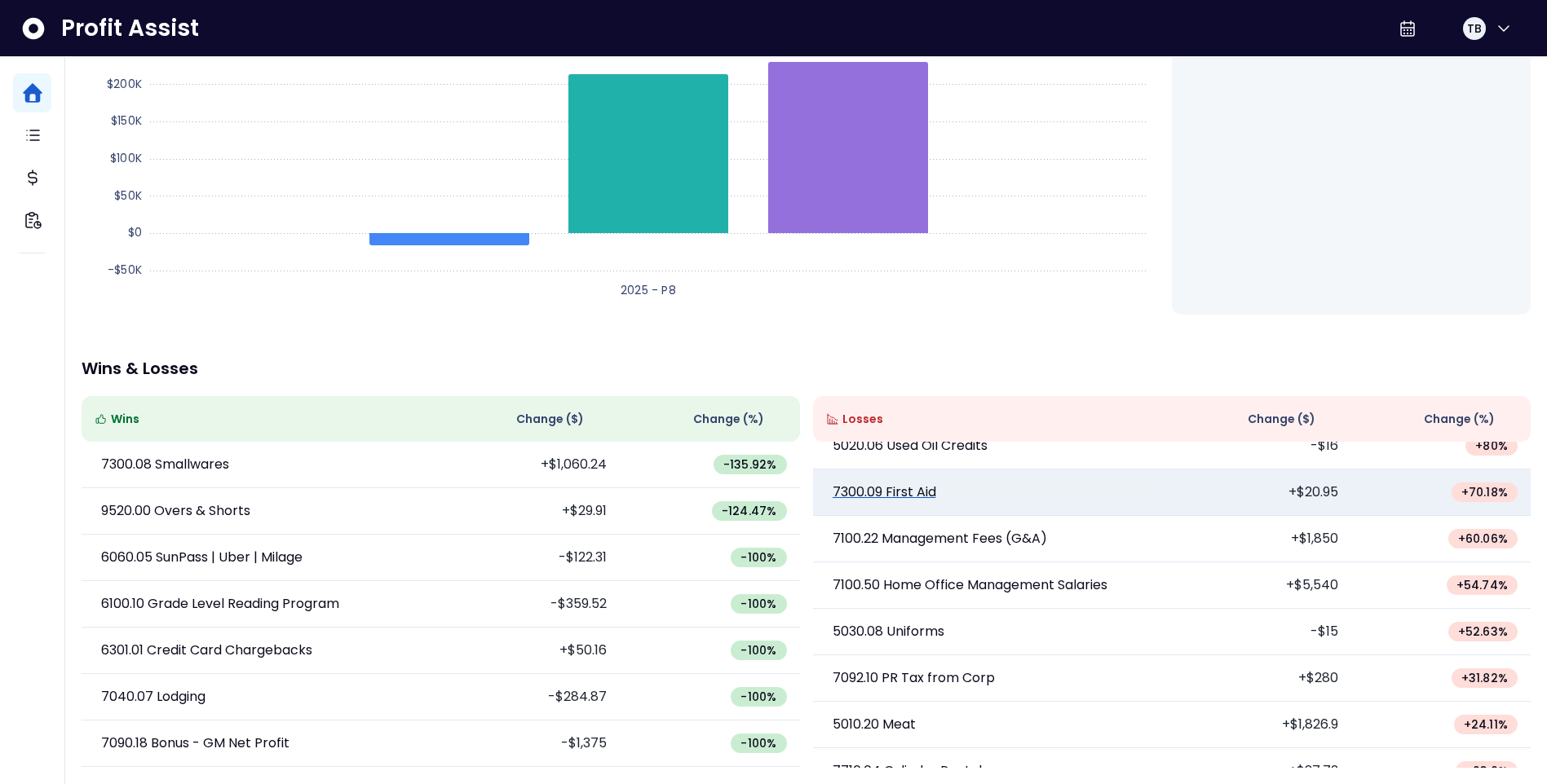
scroll to position [890, 0]
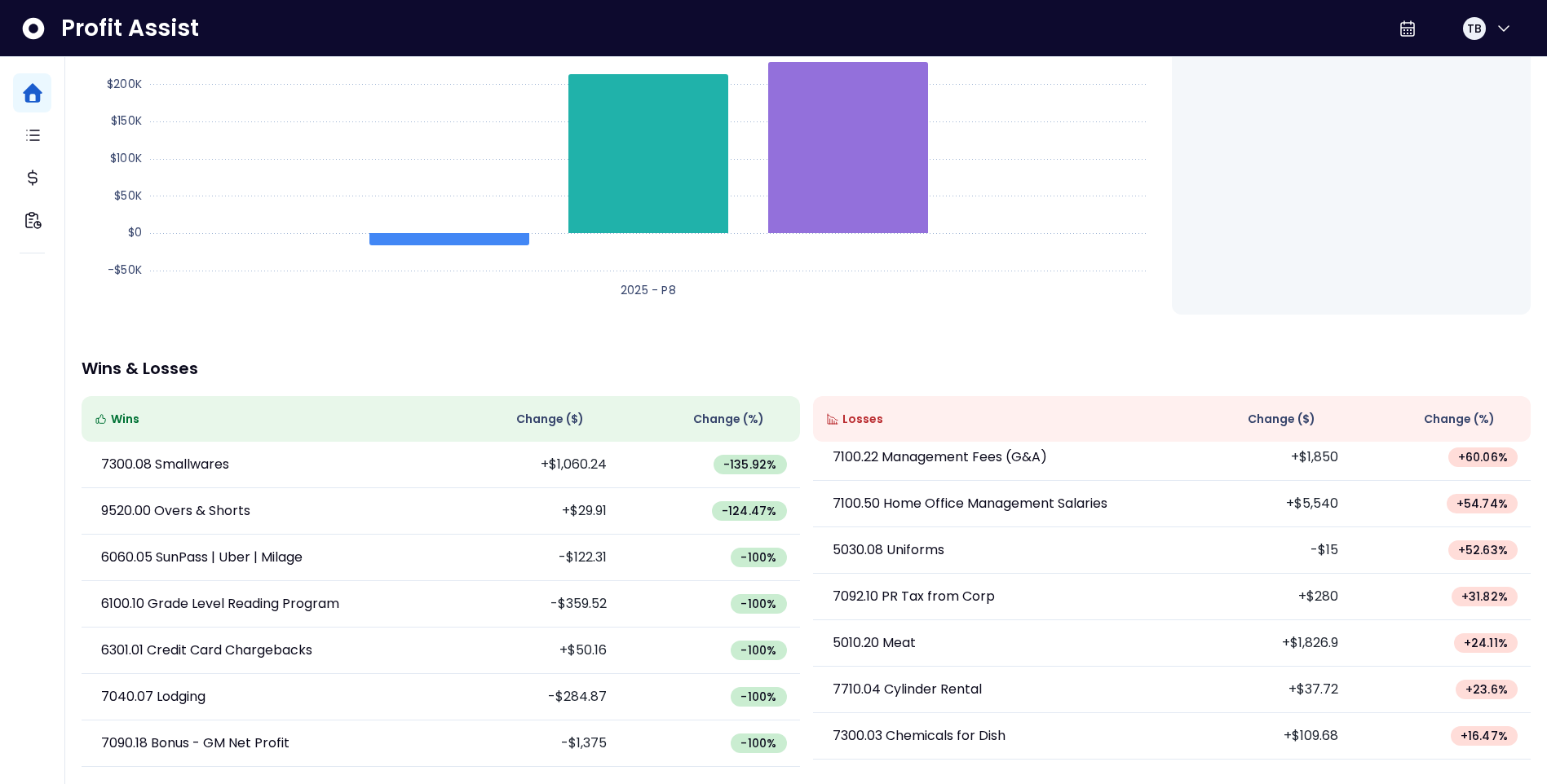
click at [1284, 422] on span "Change ( $ )" at bounding box center [1281, 420] width 67 height 17
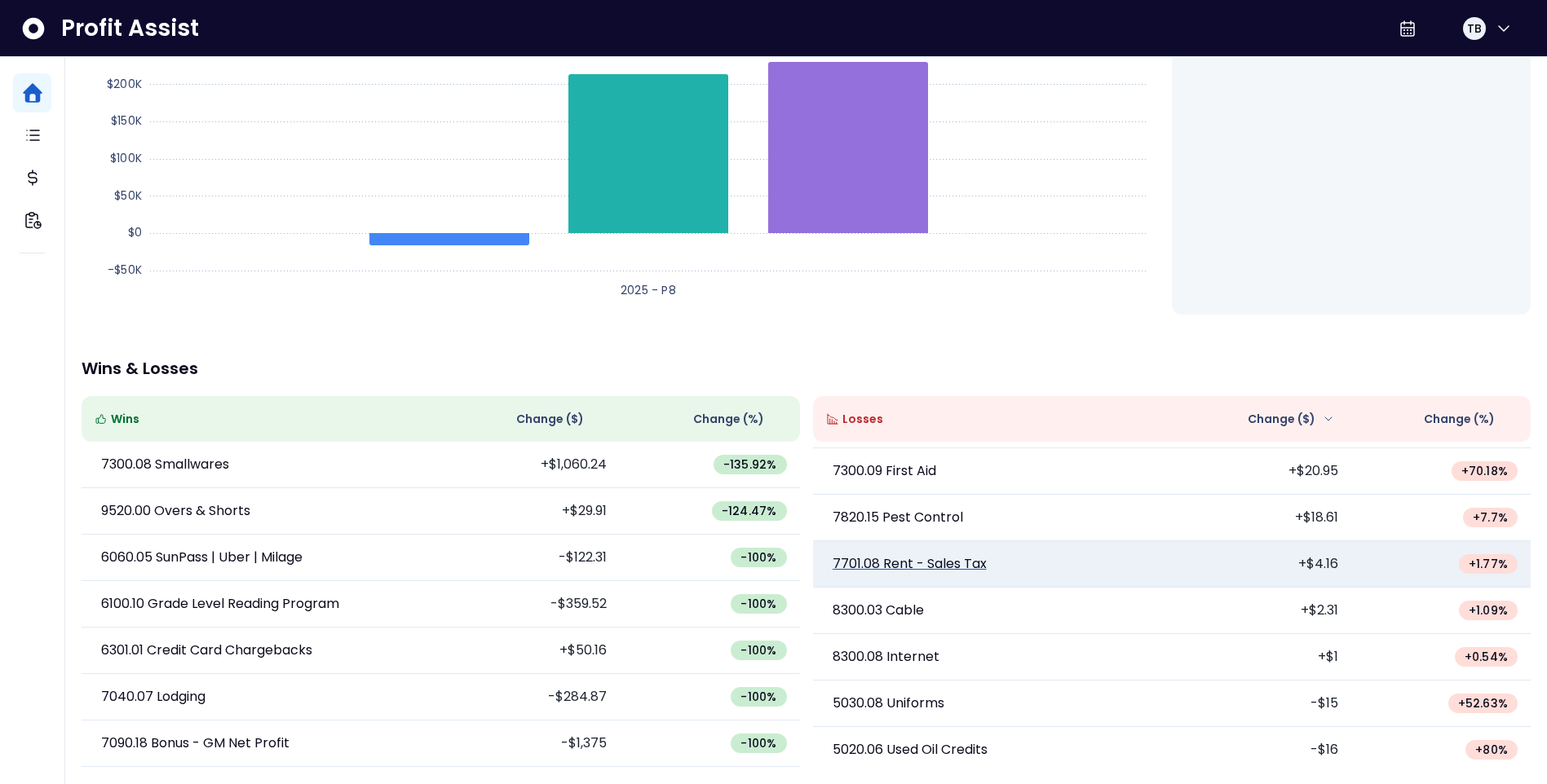
scroll to position [1346, 0]
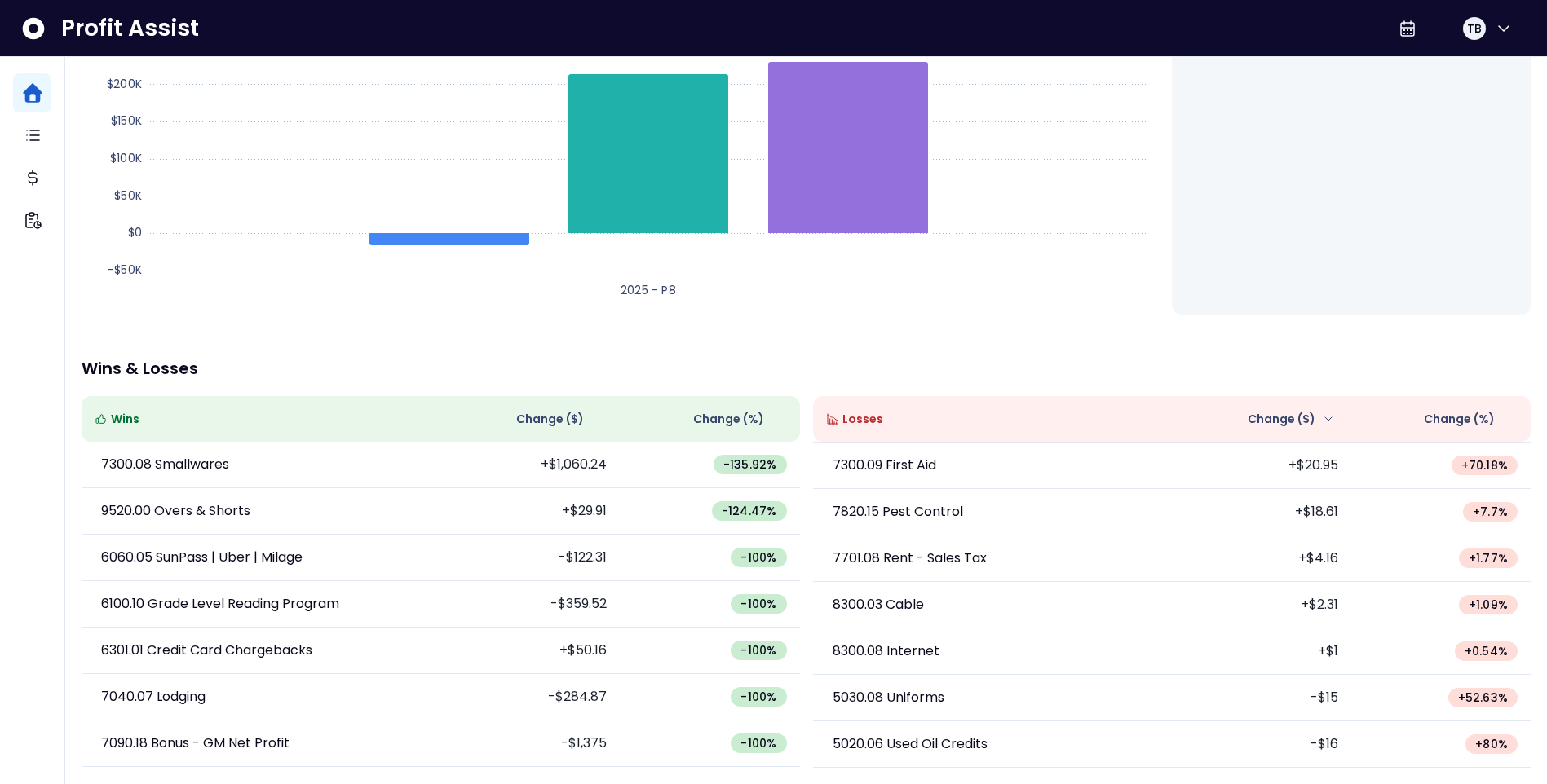
click at [530, 417] on span "Change ( $ )" at bounding box center [550, 420] width 67 height 17
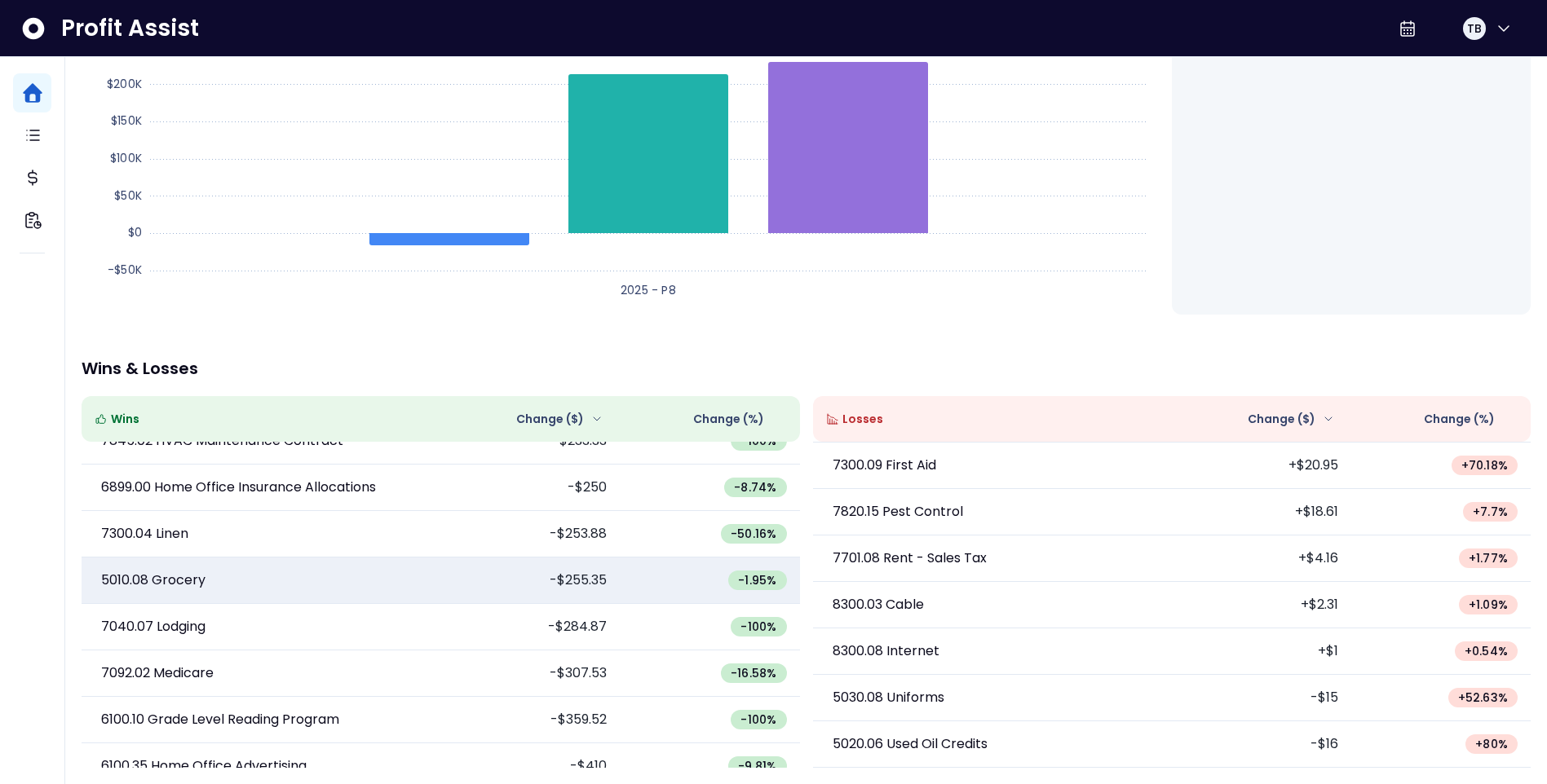
scroll to position [1379, 0]
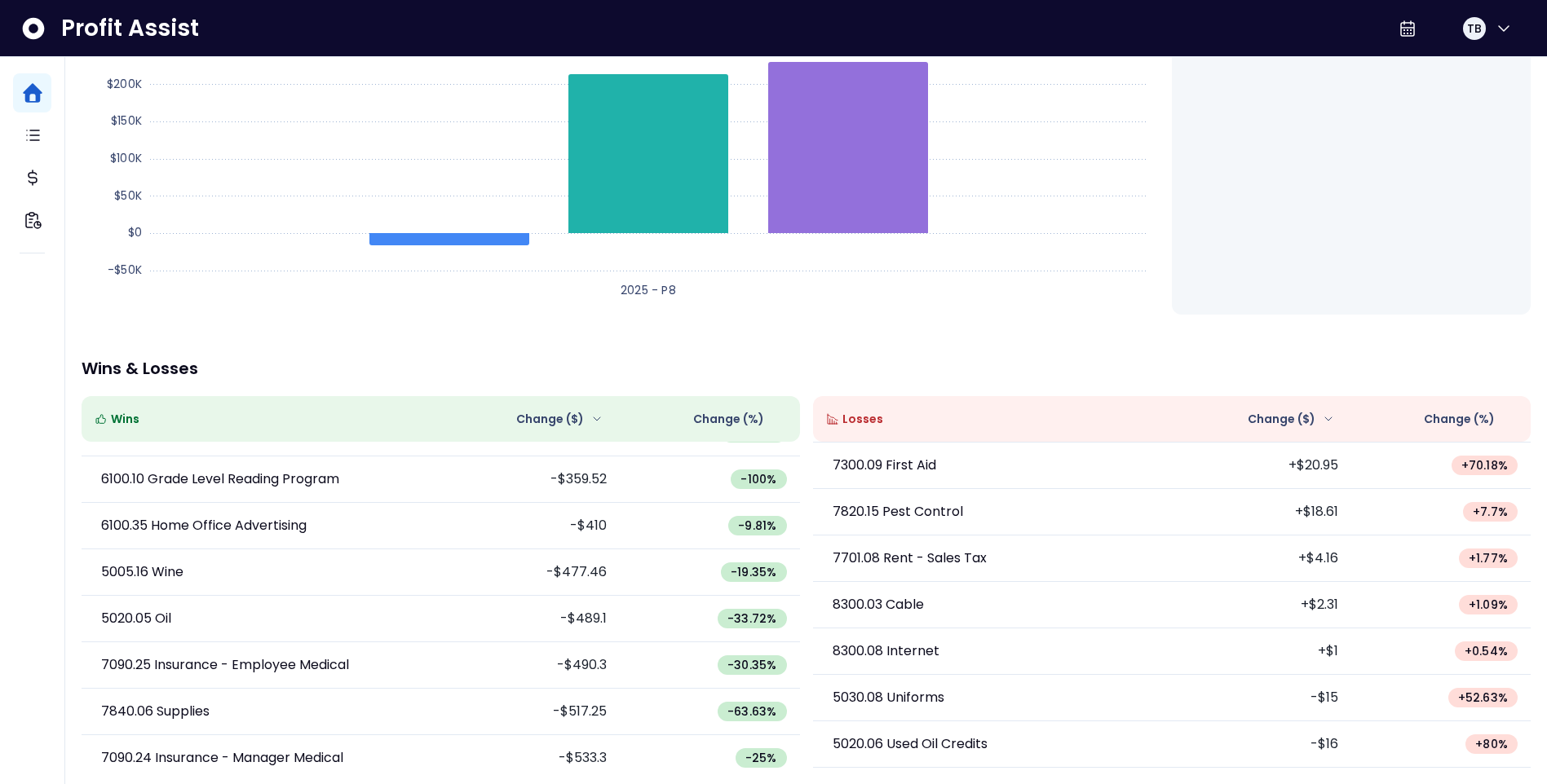
click at [576, 421] on span "Change ( $ )" at bounding box center [550, 420] width 67 height 17
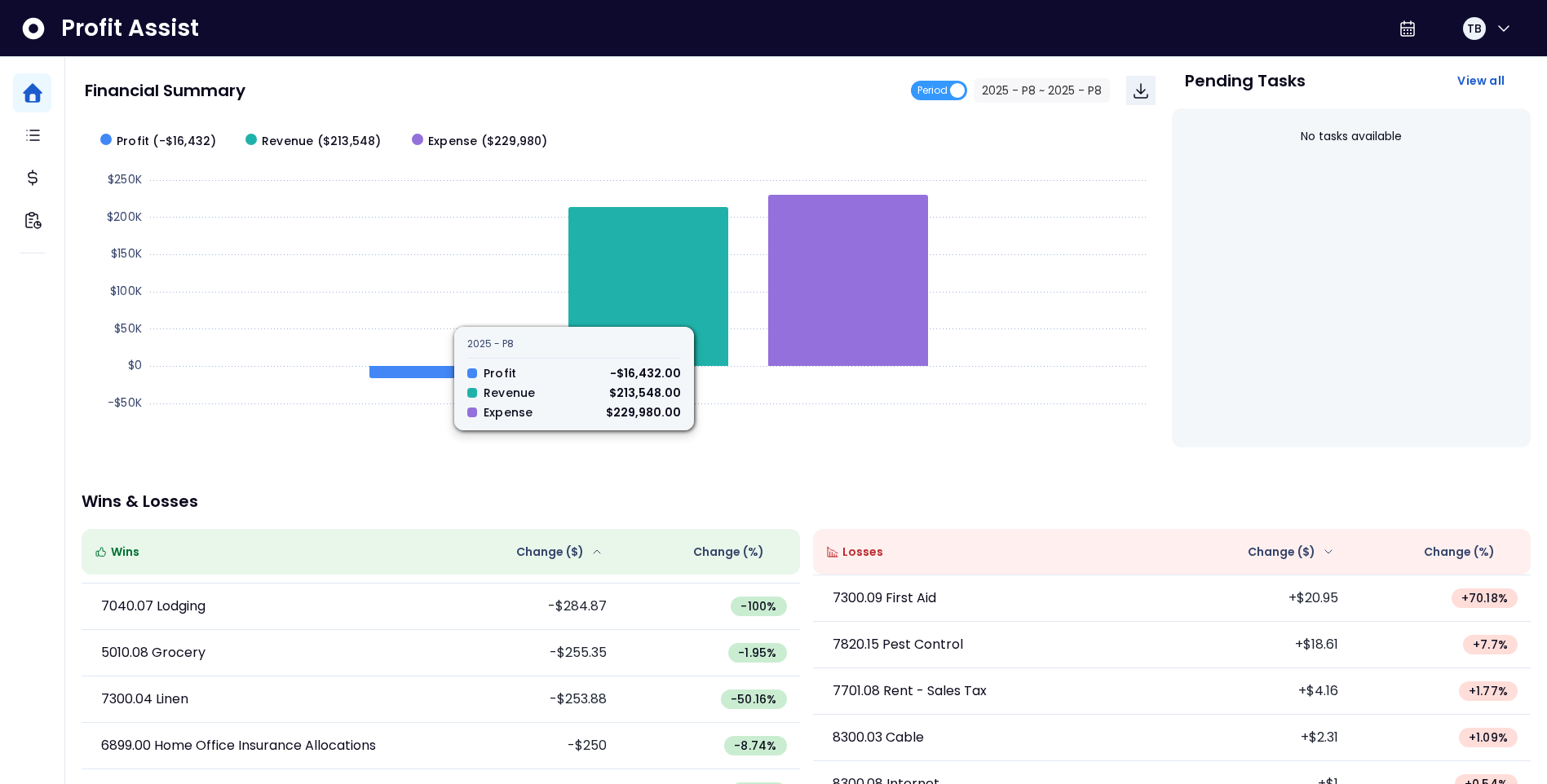
scroll to position [0, 0]
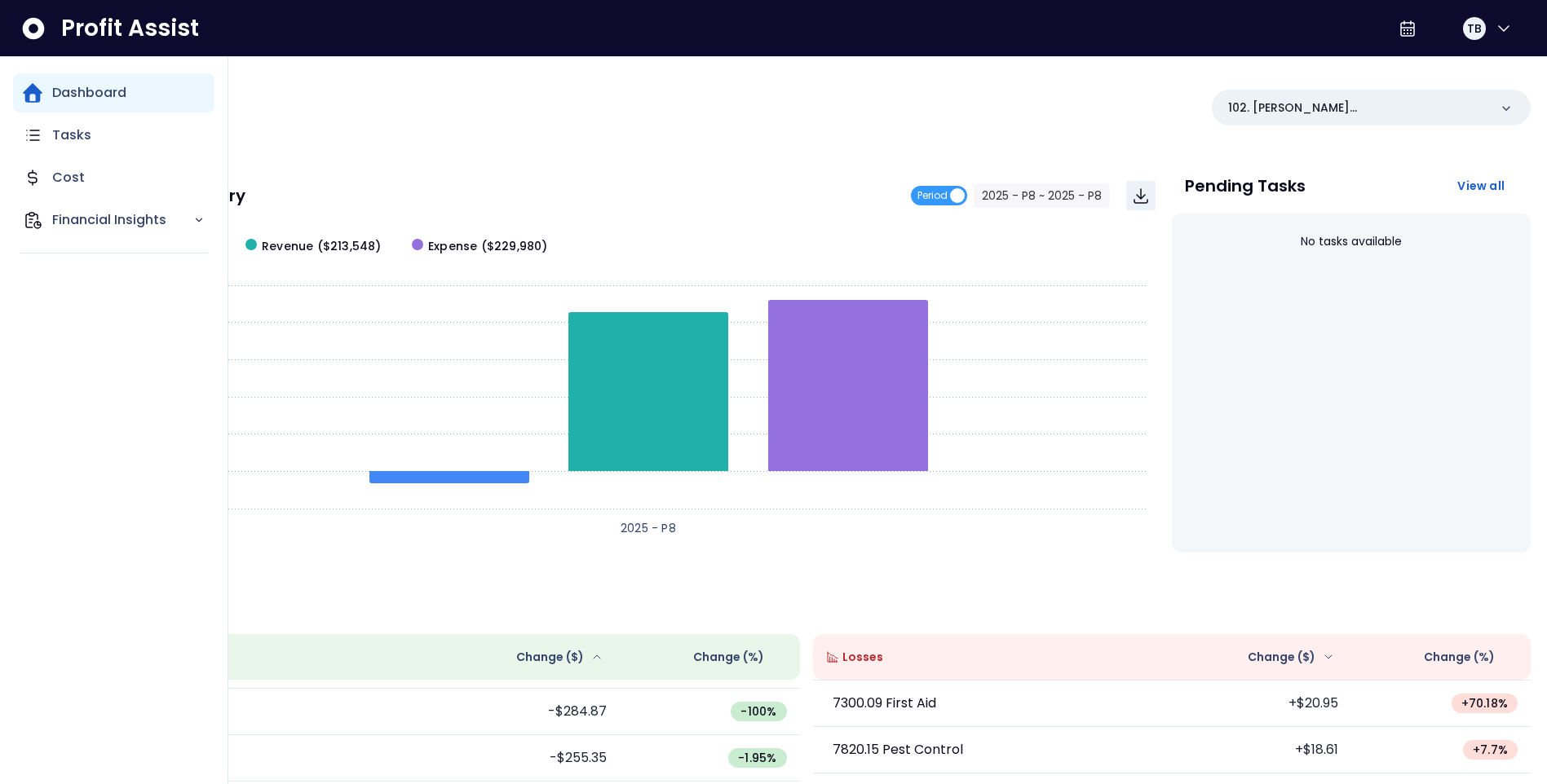
click at [52, 96] on p "Dashboard" at bounding box center [89, 92] width 74 height 19
click at [106, 94] on p "Dashboard" at bounding box center [89, 92] width 74 height 19
click at [204, 228] on div "Financial Insights" at bounding box center [114, 220] width 201 height 39
click at [137, 263] on p "Comparison Overtime" at bounding box center [133, 275] width 143 height 39
